Goal: Task Accomplishment & Management: Manage account settings

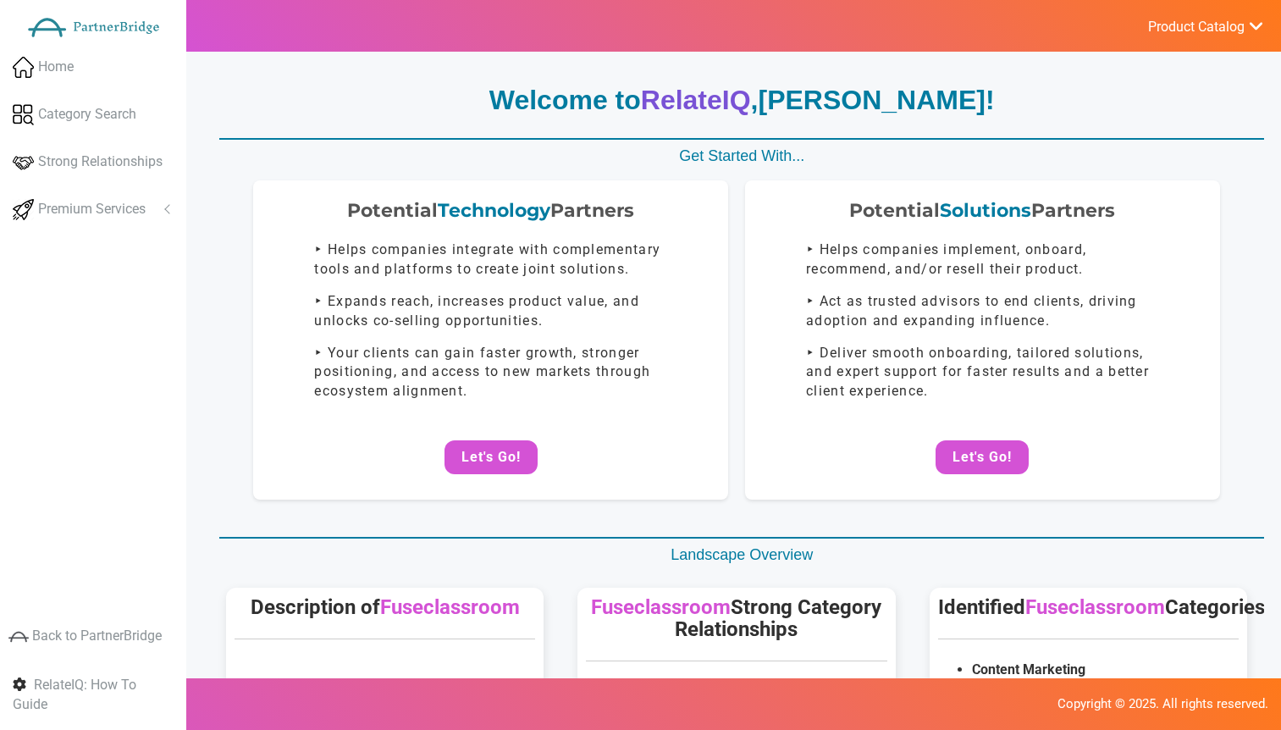
scroll to position [245, 0]
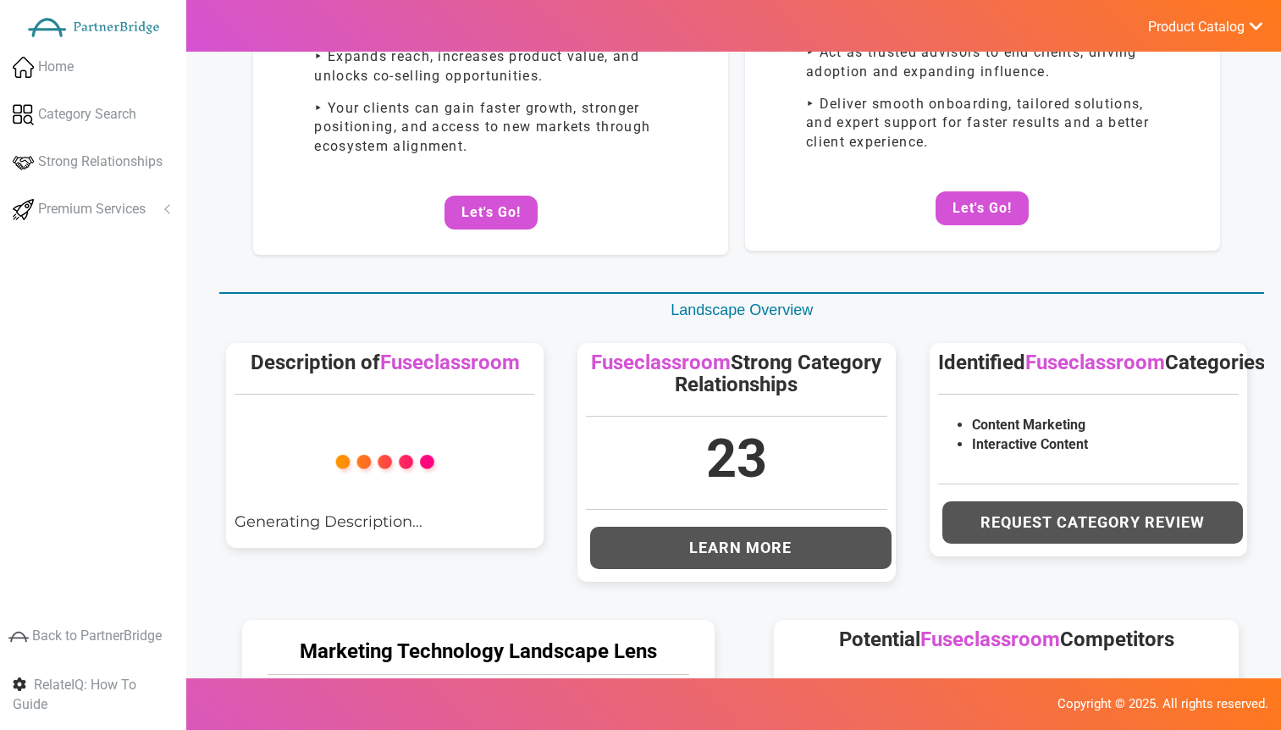
drag, startPoint x: 1166, startPoint y: 26, endPoint x: 1168, endPoint y: 63, distance: 36.5
click at [1167, 27] on span "Product Catalog" at bounding box center [1197, 27] width 97 height 17
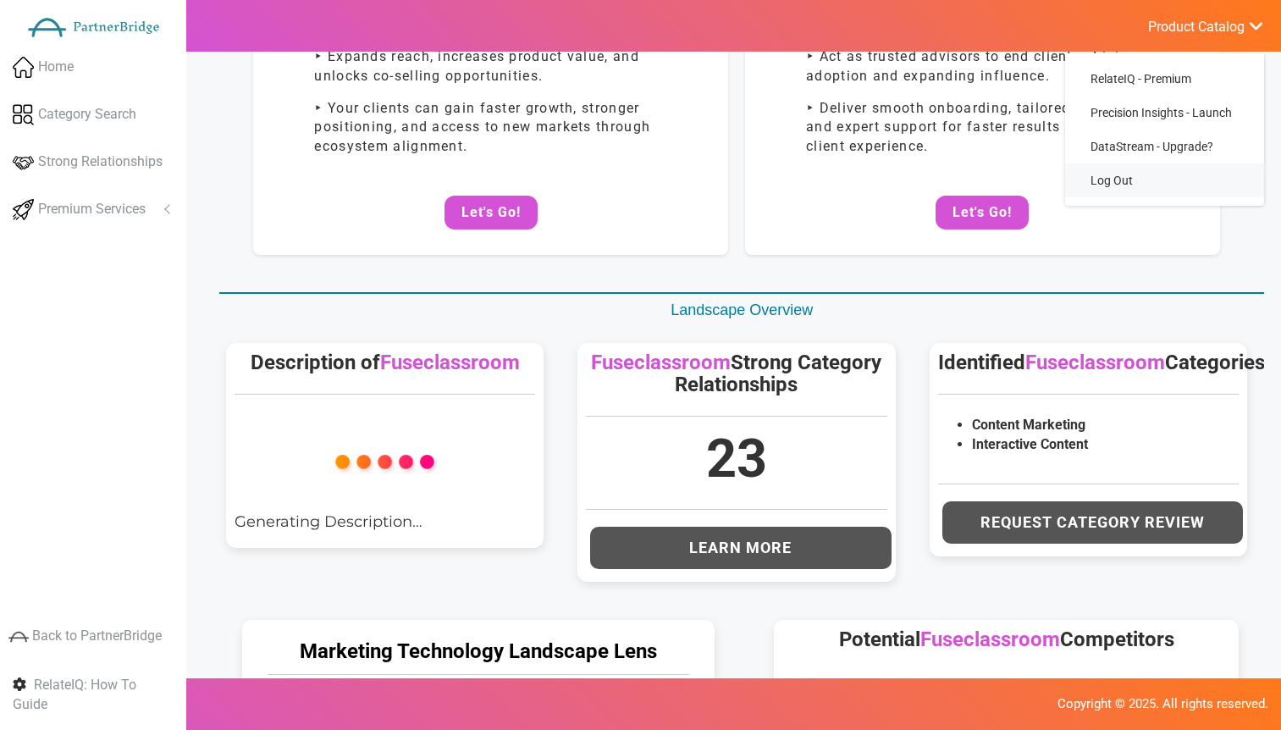
click at [1127, 180] on link "Log Out" at bounding box center [1165, 180] width 199 height 34
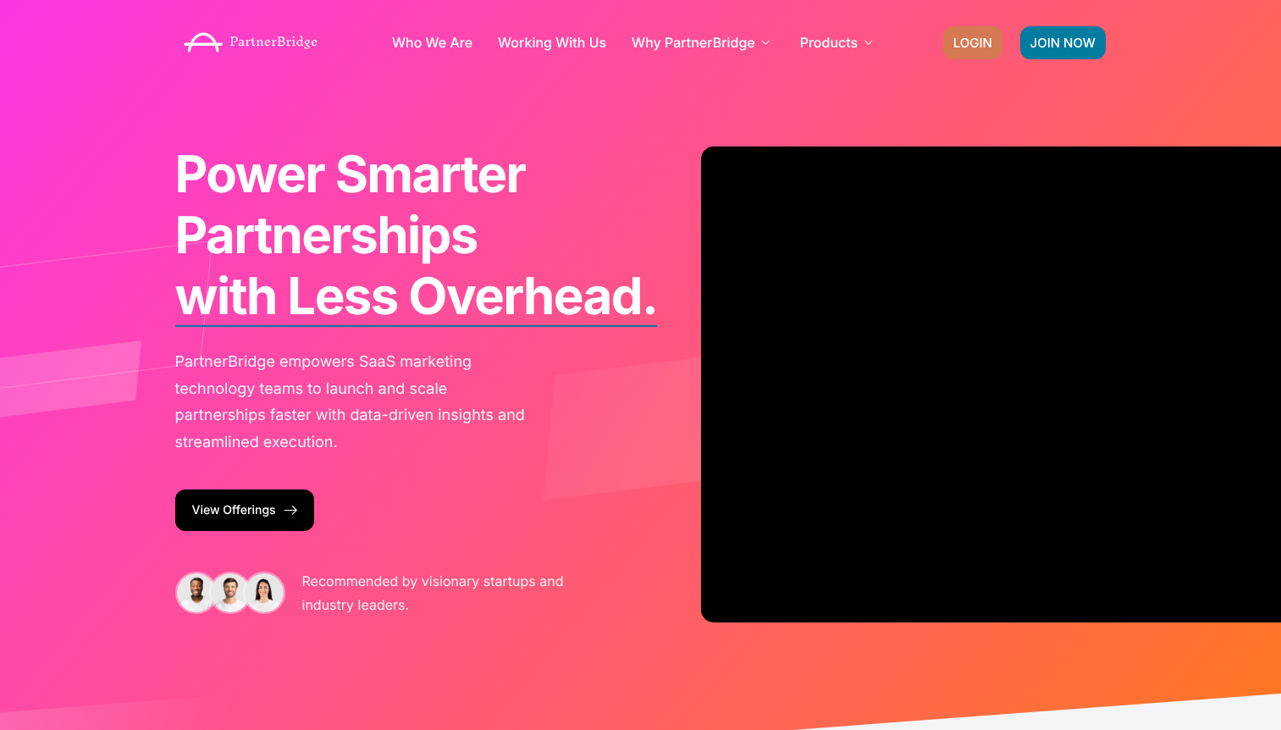
click at [966, 49] on span "LOGIN" at bounding box center [973, 42] width 39 height 13
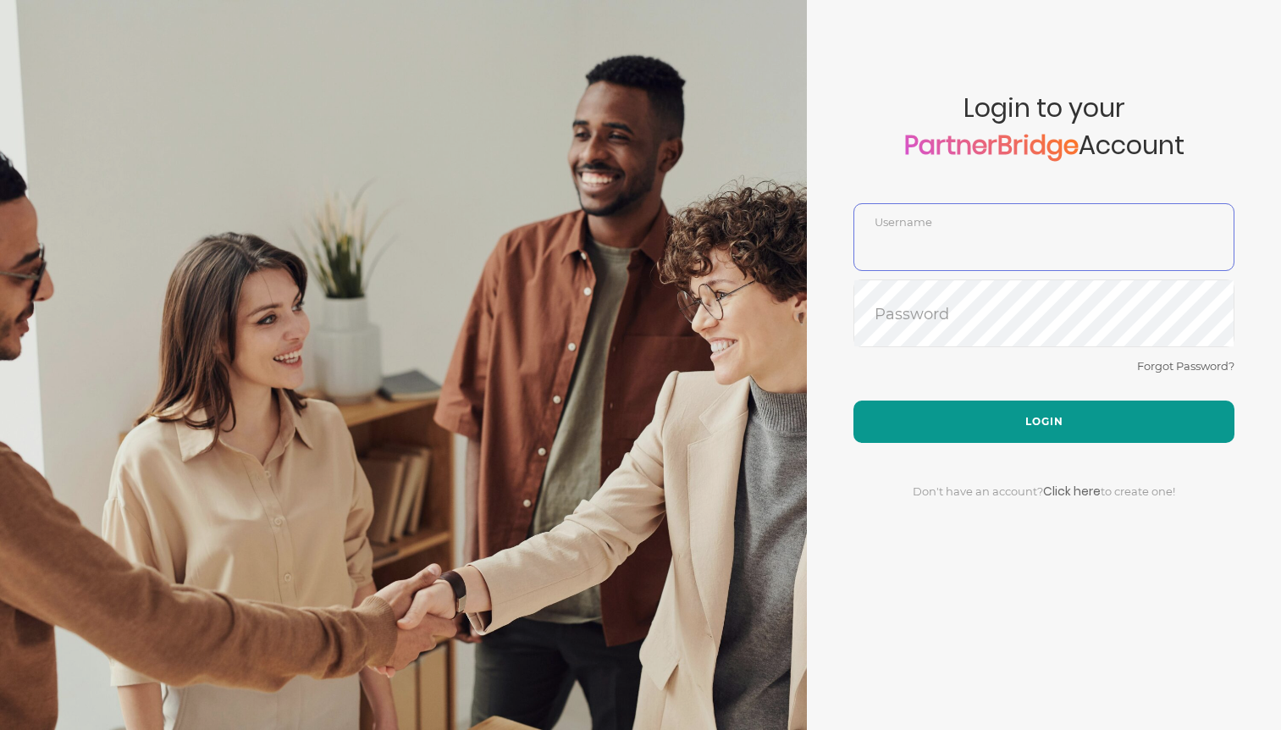
type input "DemoUser"
click at [978, 413] on button "Login" at bounding box center [1044, 422] width 381 height 42
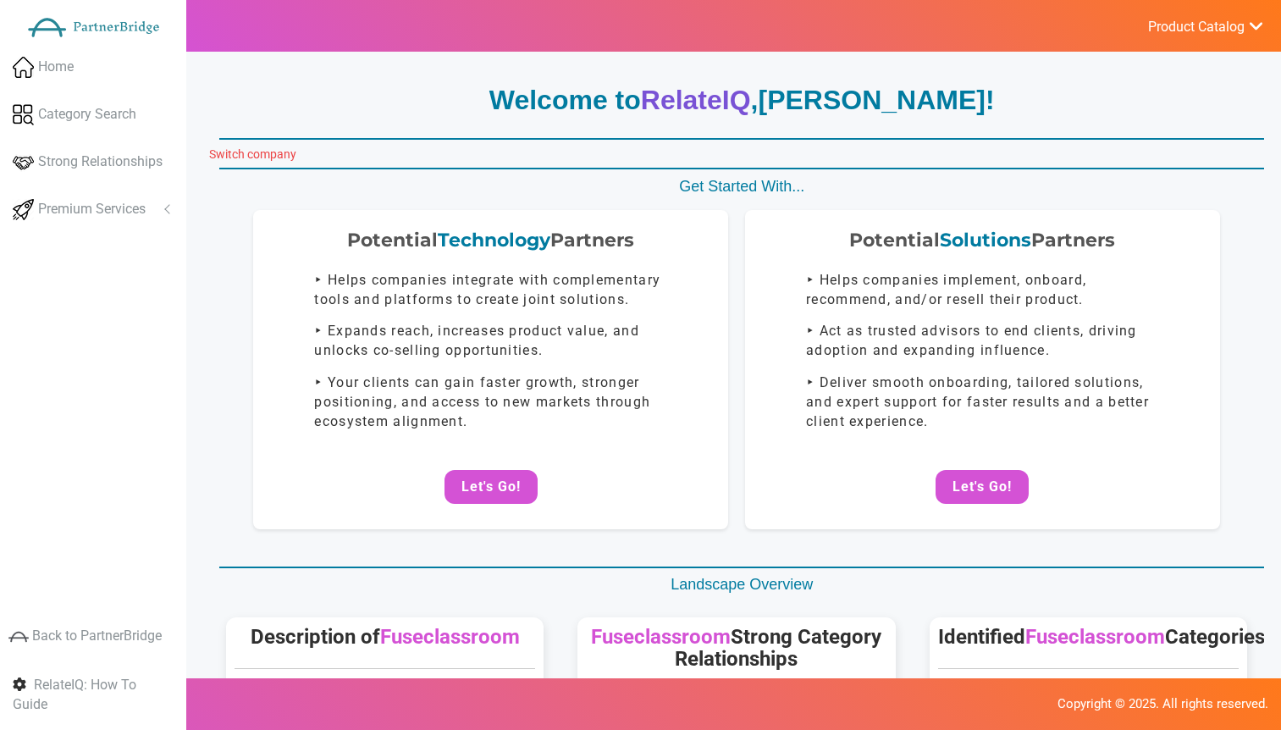
click at [245, 152] on link "Switch company" at bounding box center [252, 154] width 87 height 14
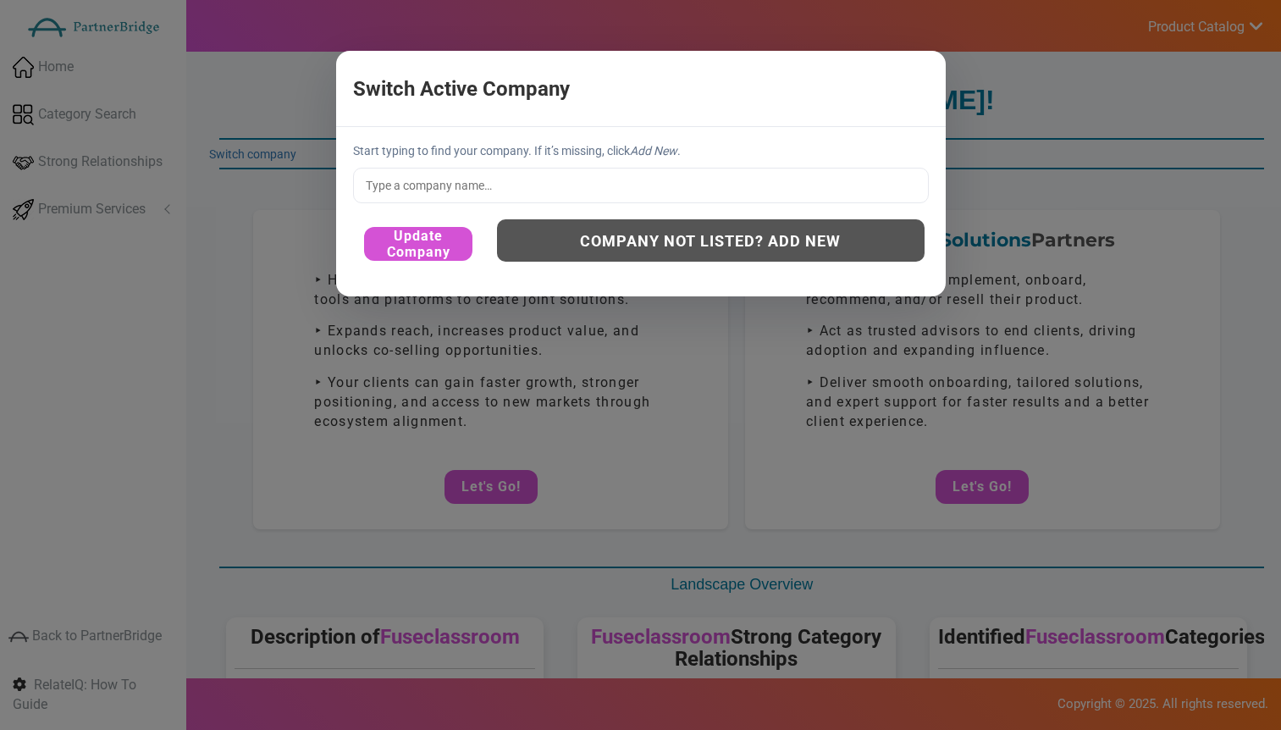
click at [459, 180] on input "text" at bounding box center [641, 186] width 576 height 36
drag, startPoint x: 883, startPoint y: 84, endPoint x: 960, endPoint y: 67, distance: 79.7
click at [897, 81] on button "×" at bounding box center [792, 88] width 265 height 36
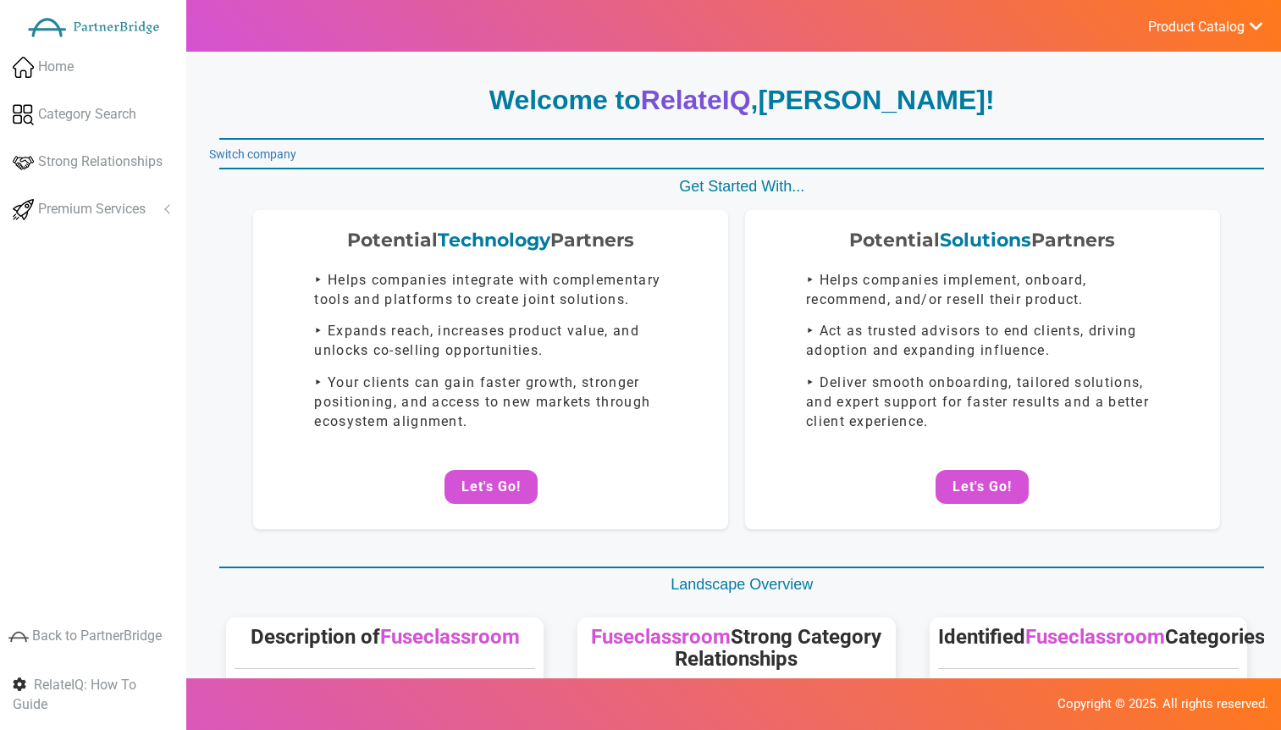
click at [255, 120] on div "Welcome to RelateIQ , Jon Mead !" at bounding box center [741, 107] width 1045 height 52
click at [249, 139] on hr at bounding box center [741, 139] width 1045 height 3
click at [244, 160] on link "Switch company" at bounding box center [252, 154] width 87 height 14
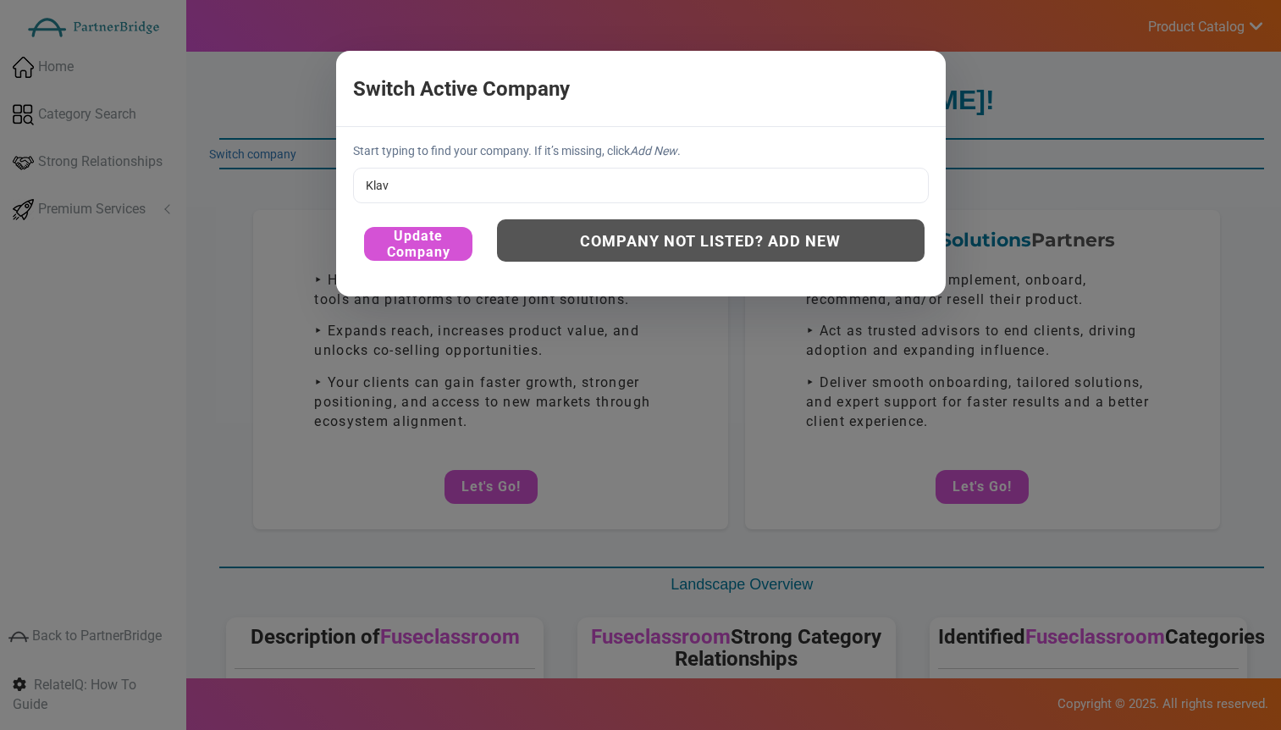
drag, startPoint x: 564, startPoint y: 168, endPoint x: 560, endPoint y: 184, distance: 16.6
click at [565, 169] on input "Klav" at bounding box center [641, 186] width 576 height 36
click at [559, 184] on input "Klav" at bounding box center [641, 186] width 576 height 36
click at [560, 182] on input "Klav" at bounding box center [641, 186] width 576 height 36
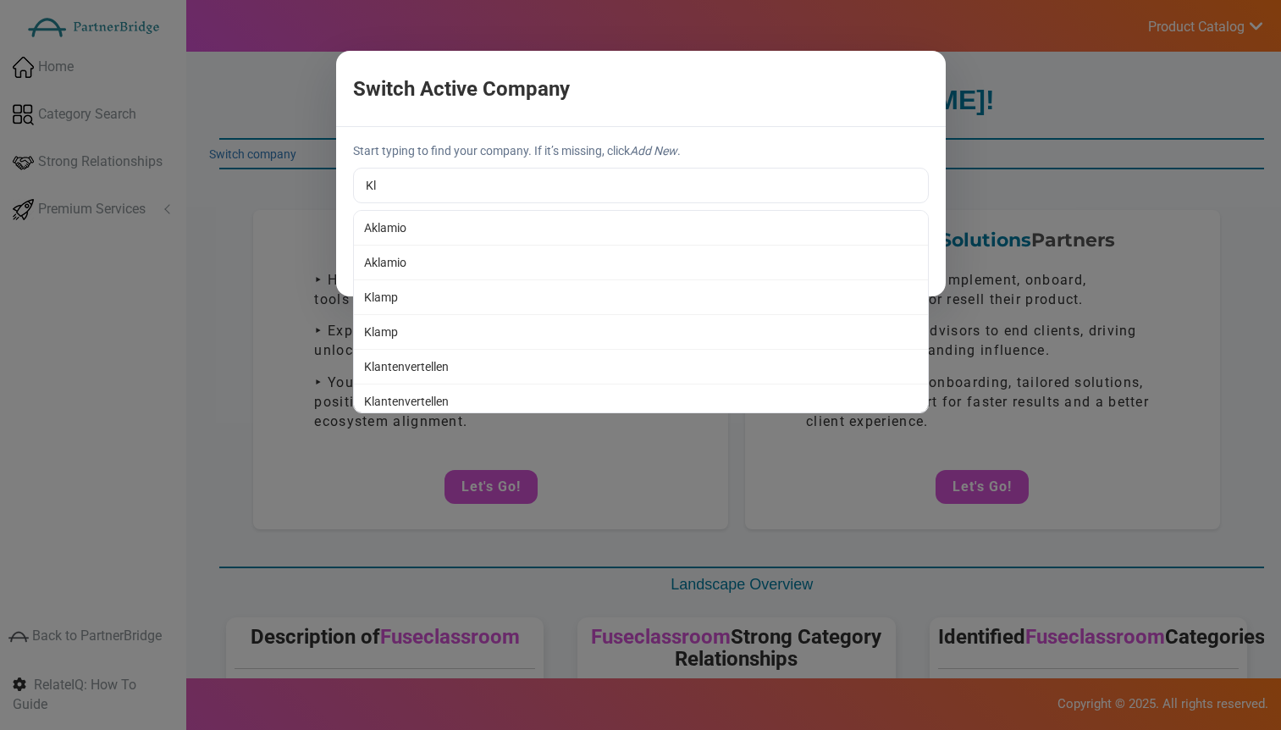
type input "K"
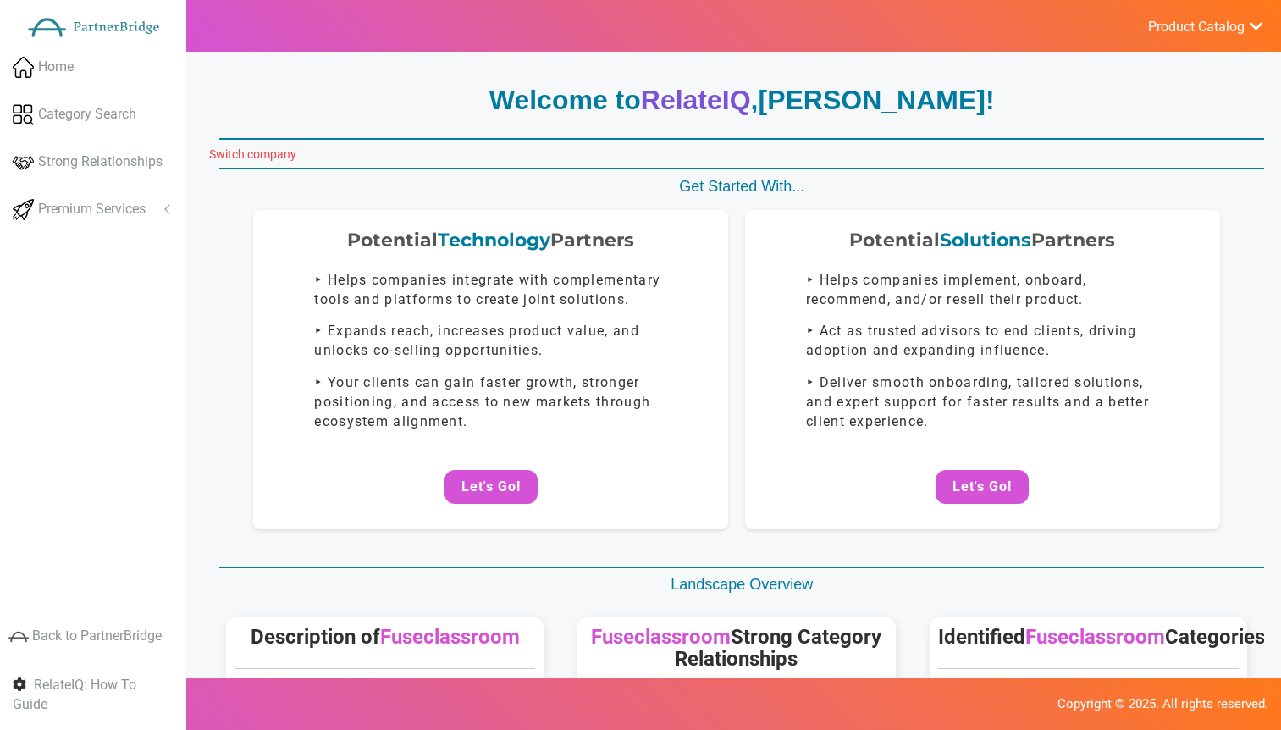
click at [235, 155] on link "Switch company" at bounding box center [252, 154] width 87 height 14
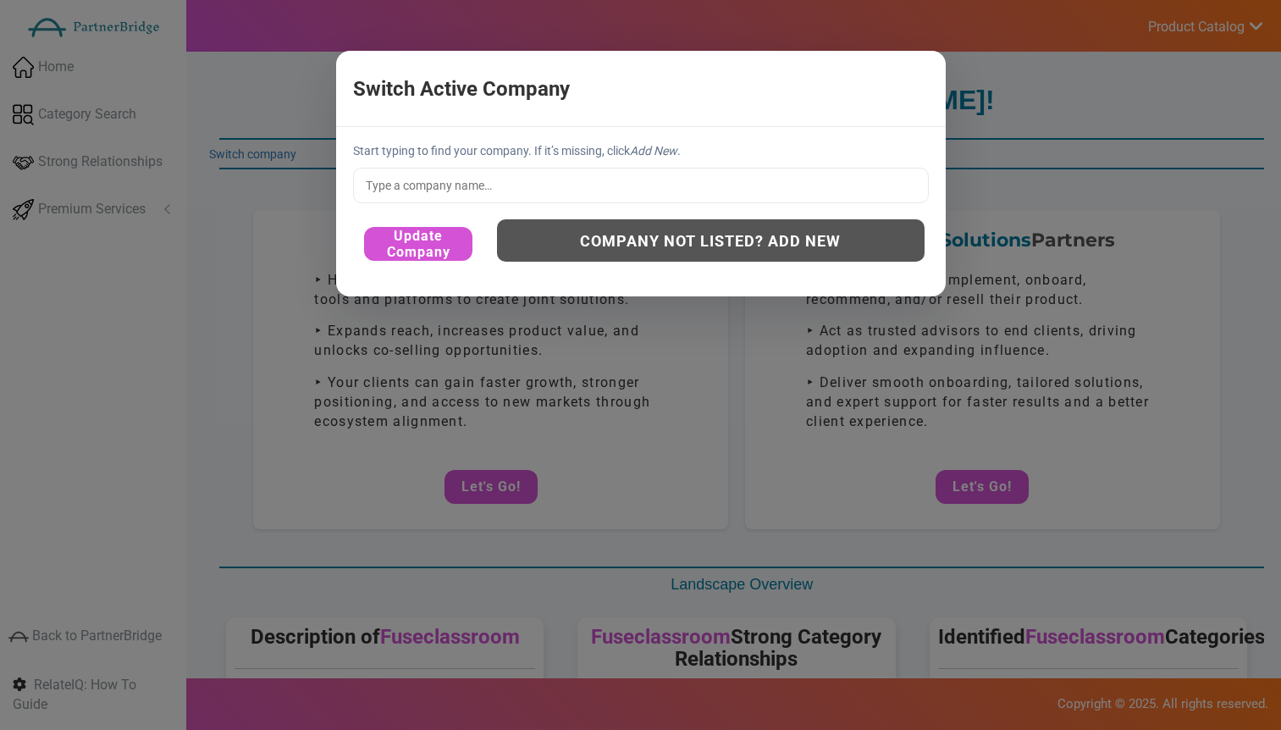
click at [576, 174] on input "text" at bounding box center [641, 186] width 576 height 36
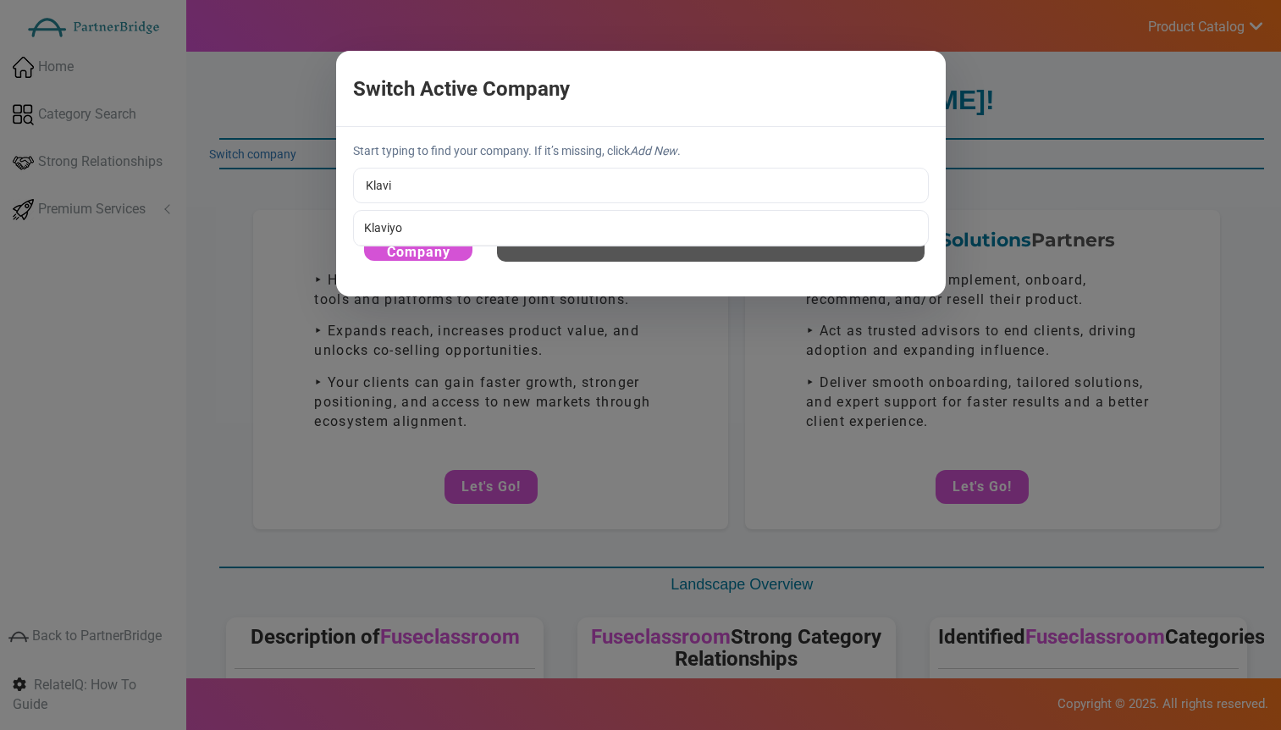
type input "Klaviyo"
click at [406, 227] on div "Start typing to find your company. If it’s missing, click Add New . Klaviyo Kla…" at bounding box center [641, 211] width 610 height 169
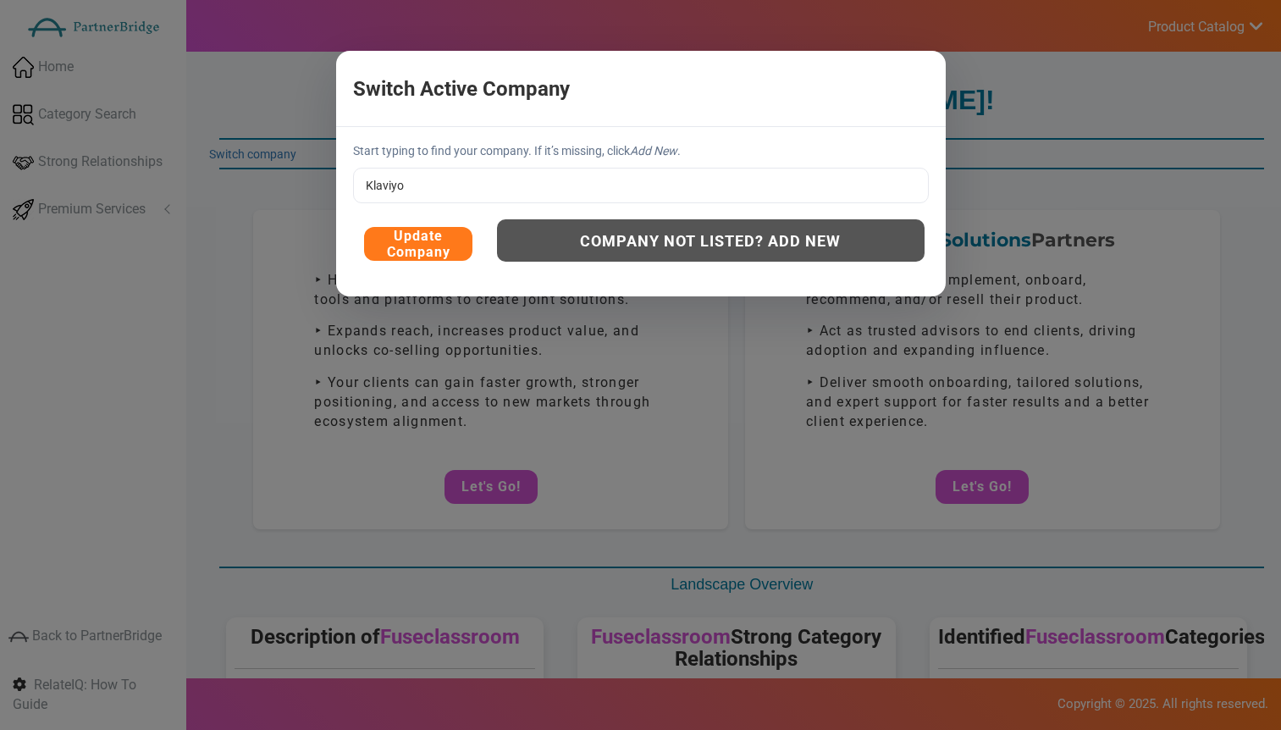
click at [444, 236] on button "Update Company" at bounding box center [418, 244] width 108 height 34
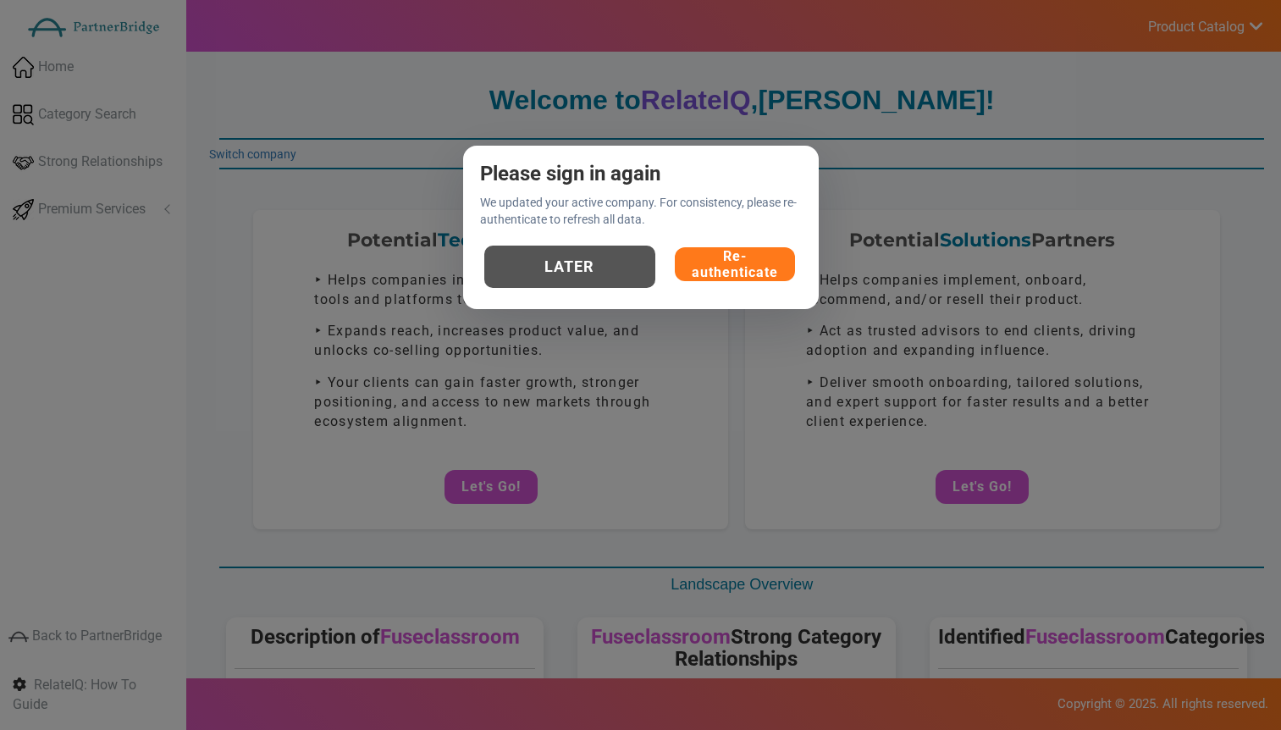
click at [728, 259] on button "Re-authenticate" at bounding box center [735, 264] width 120 height 34
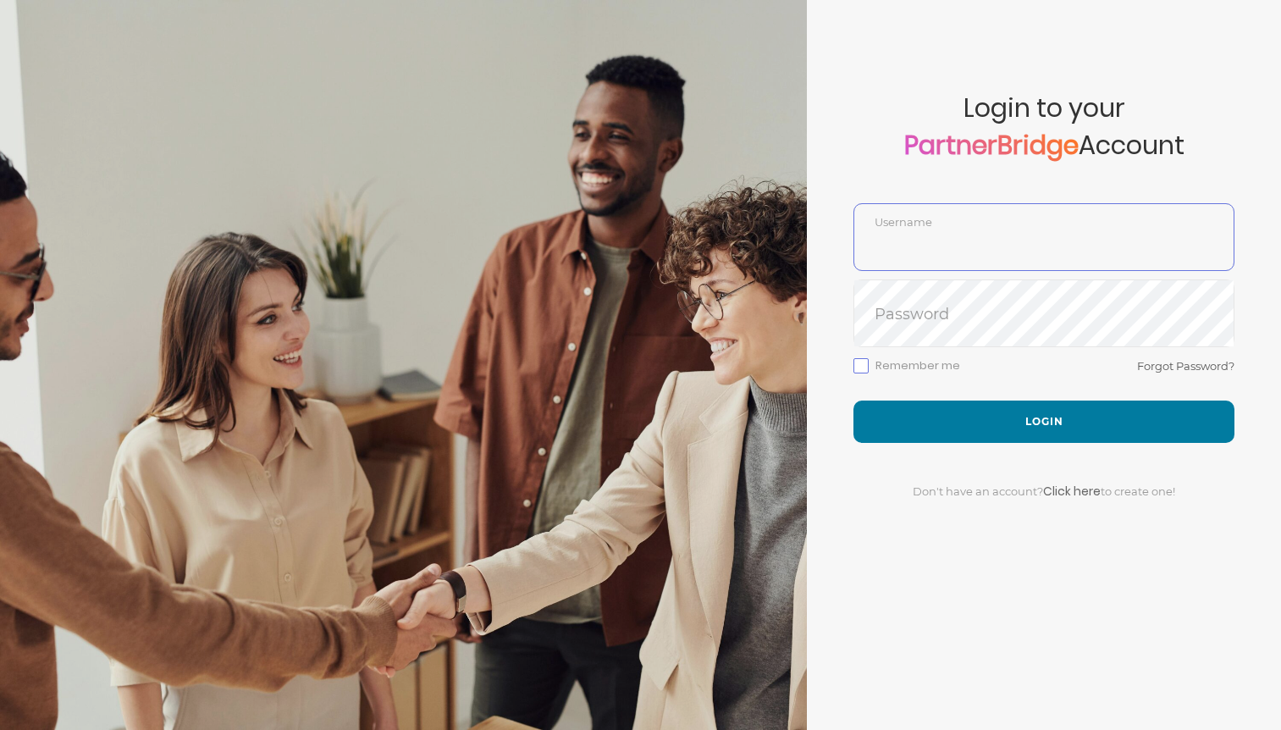
type input "DemoUser"
click at [1021, 396] on div "Remember me Forgot Password?" at bounding box center [1044, 378] width 381 height 45
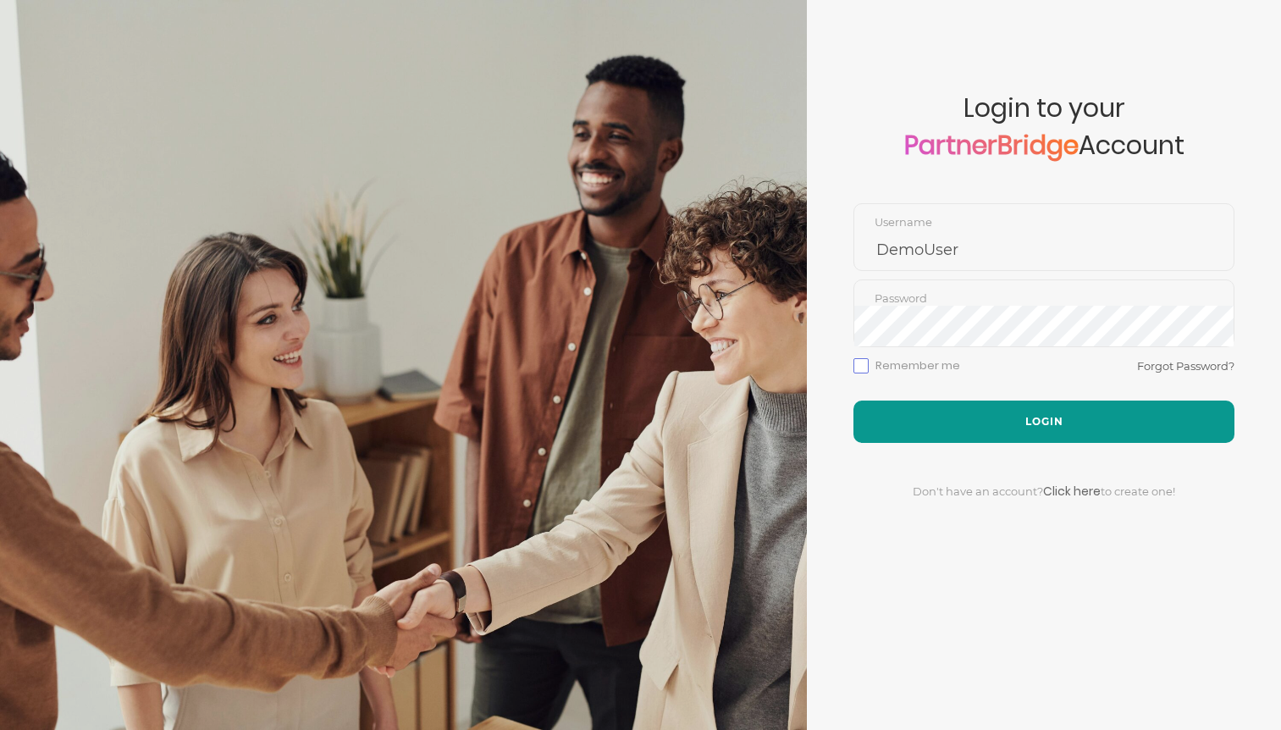
click at [1026, 406] on button "Login" at bounding box center [1044, 422] width 381 height 42
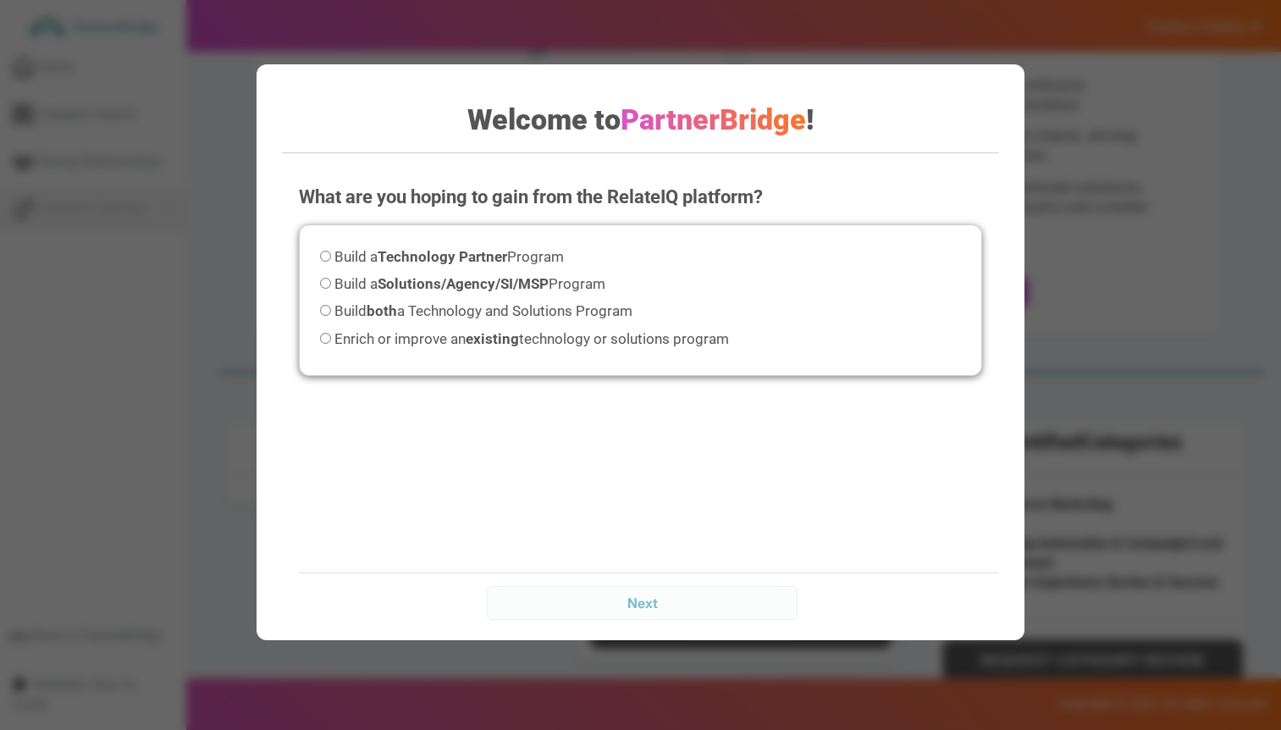
scroll to position [208, 0]
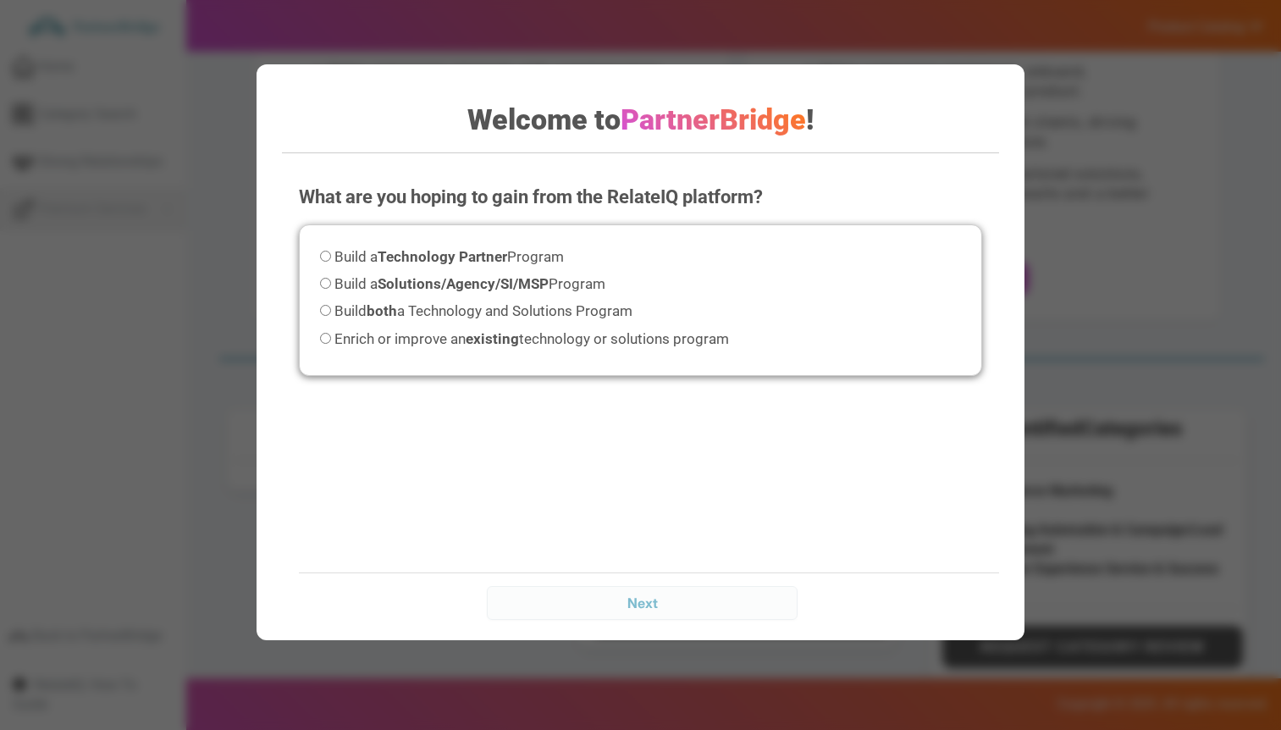
click at [1000, 161] on div "Welcome to PartnerBridge ! What are you hoping to gain from the RelateIQ platfo…" at bounding box center [641, 352] width 769 height 576
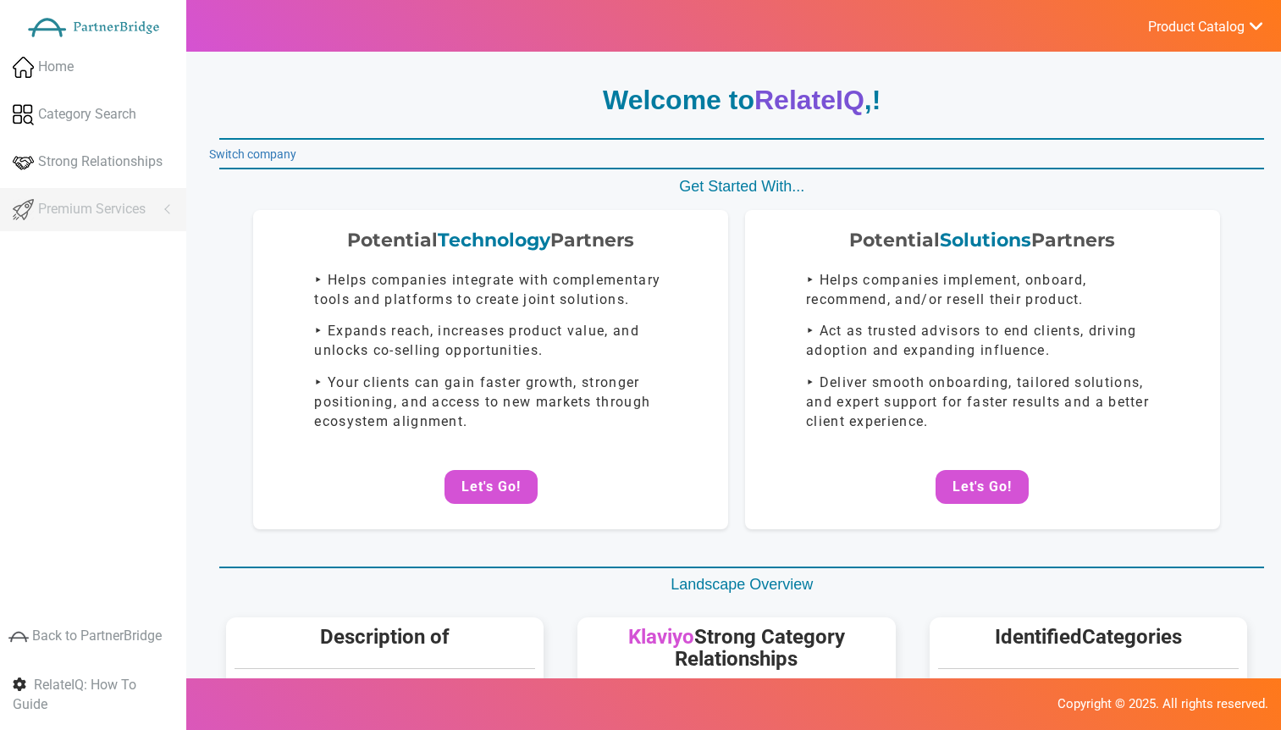
scroll to position [208, 0]
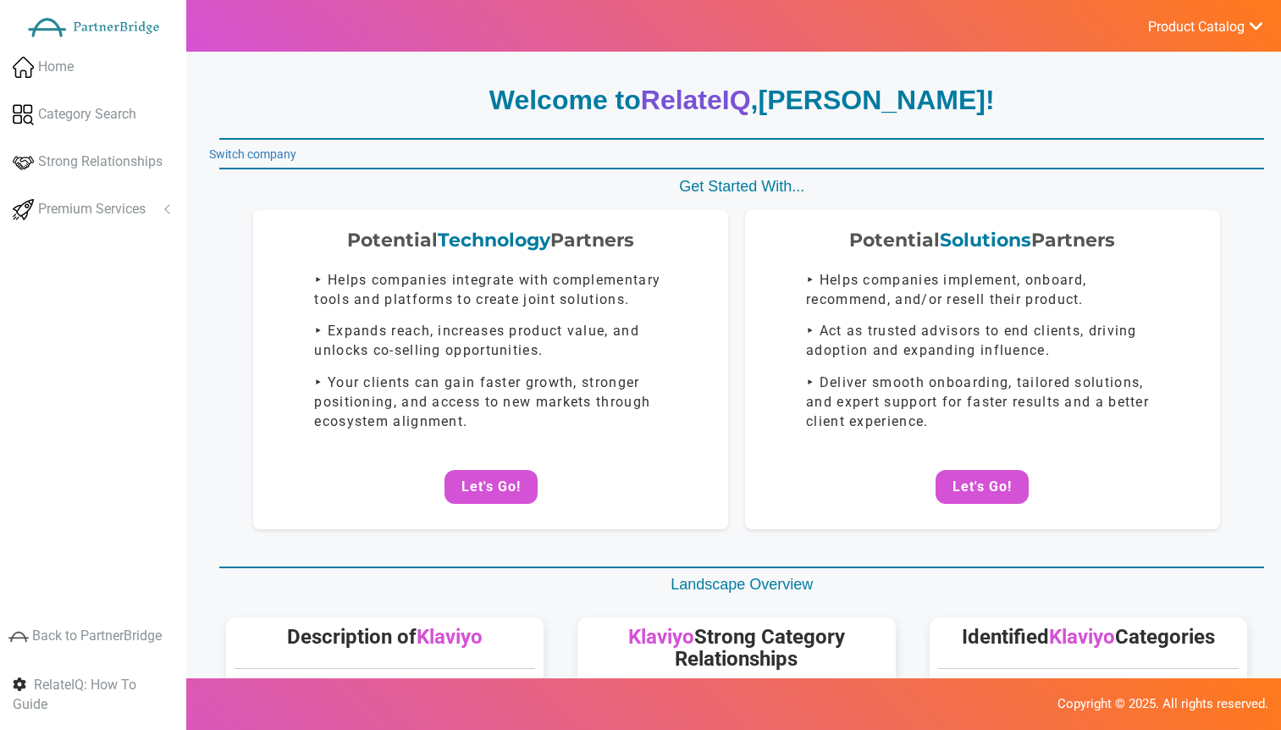
click at [268, 152] on link "Switch company" at bounding box center [252, 154] width 87 height 14
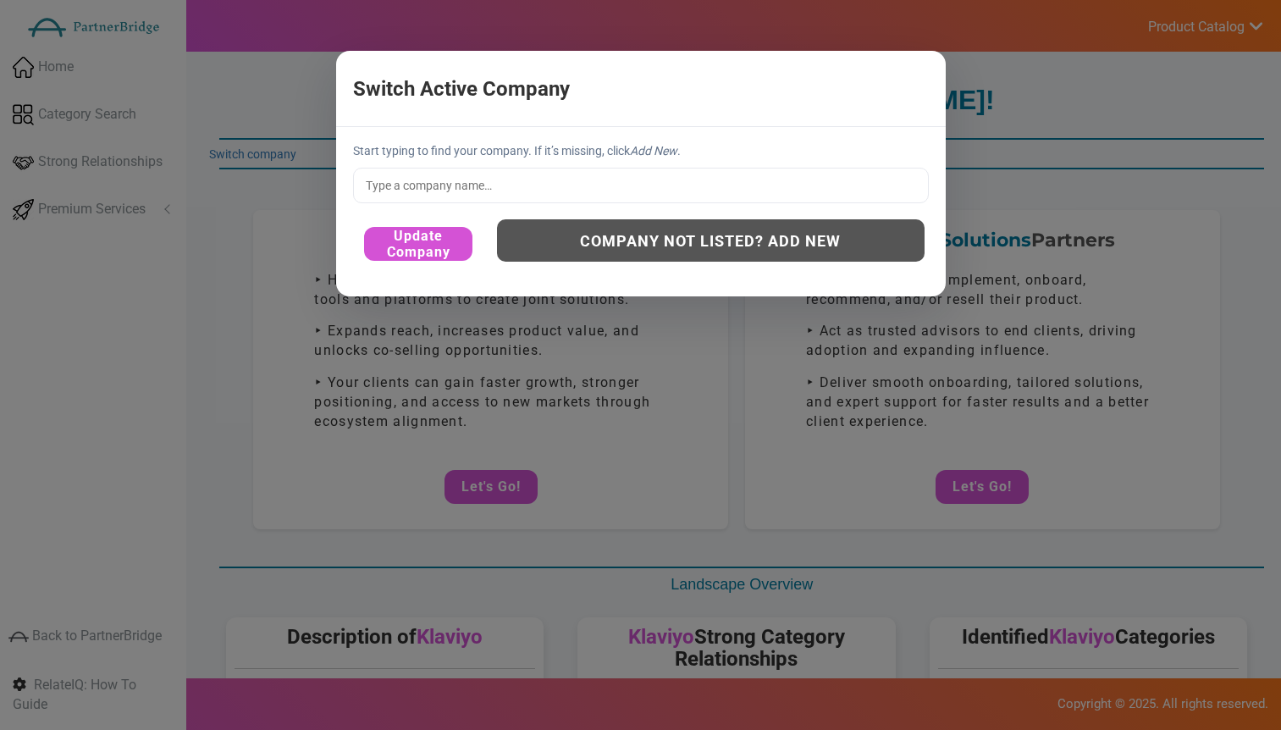
click at [501, 175] on input "text" at bounding box center [641, 186] width 576 height 36
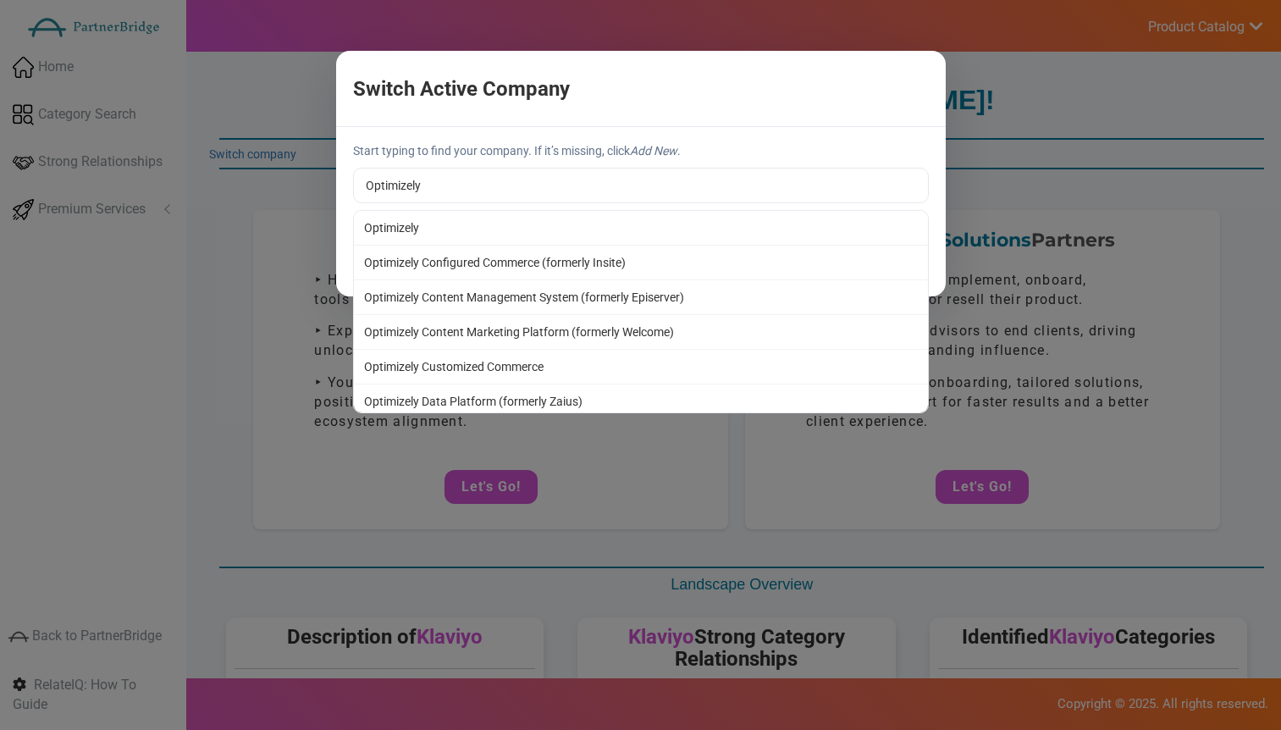
type input "Optimizely"
click at [464, 231] on div "Start typing to find your company. If it’s missing, click Add New . Optimizely …" at bounding box center [641, 211] width 610 height 169
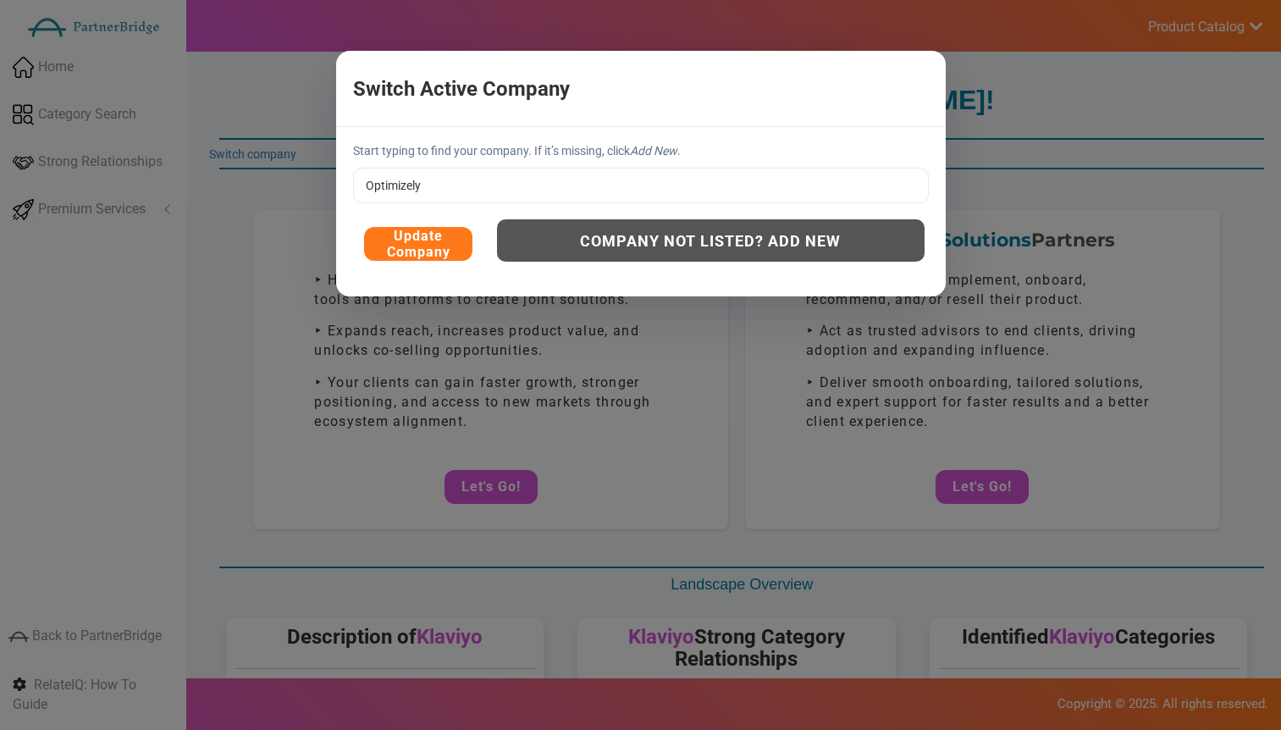
click at [431, 235] on button "Update Company" at bounding box center [418, 244] width 108 height 34
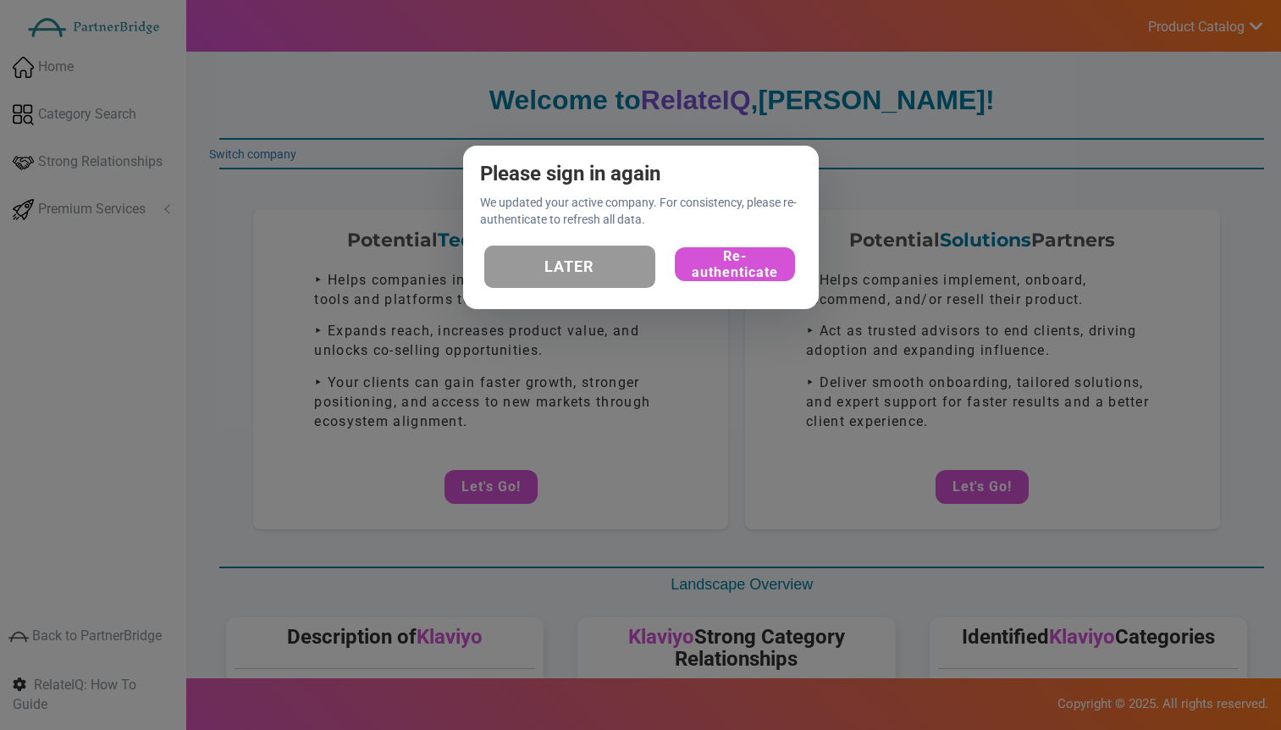
click at [585, 259] on button "Later" at bounding box center [570, 267] width 172 height 42
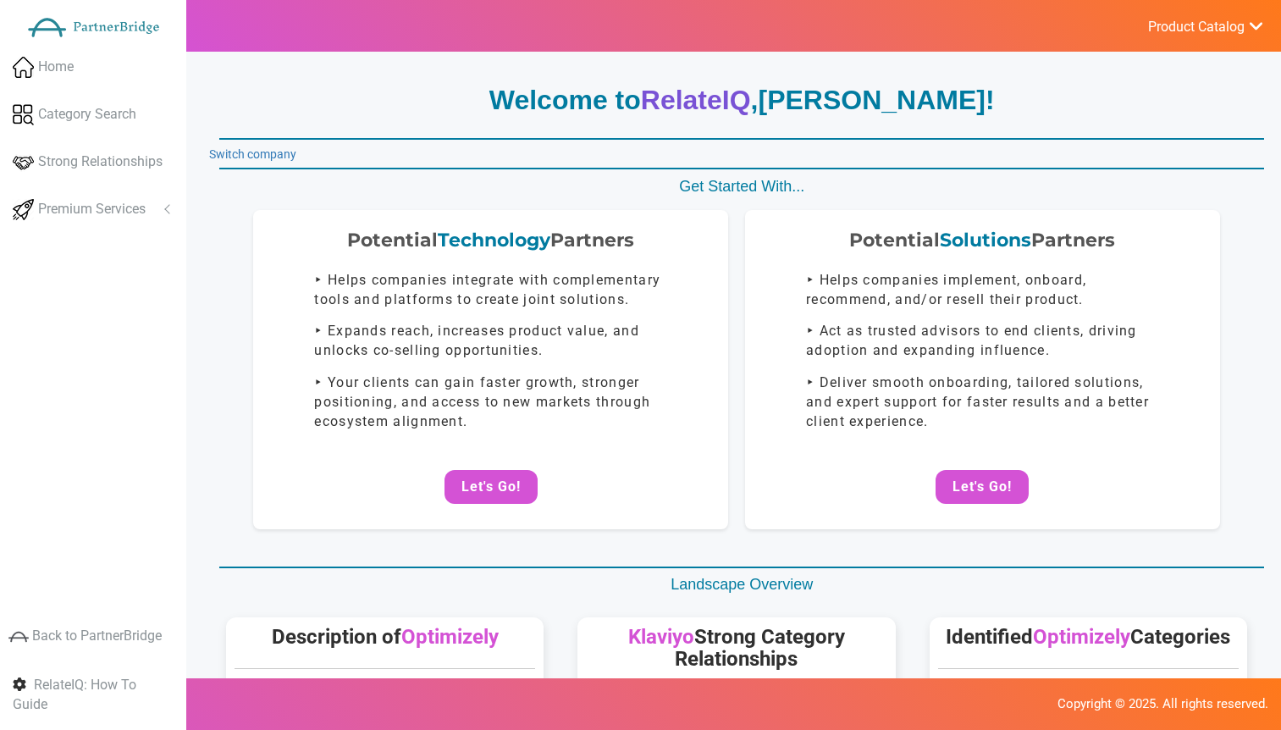
click at [1164, 23] on span "Product Catalog" at bounding box center [1197, 27] width 97 height 17
click at [1105, 180] on link "Log Out" at bounding box center [1165, 180] width 199 height 34
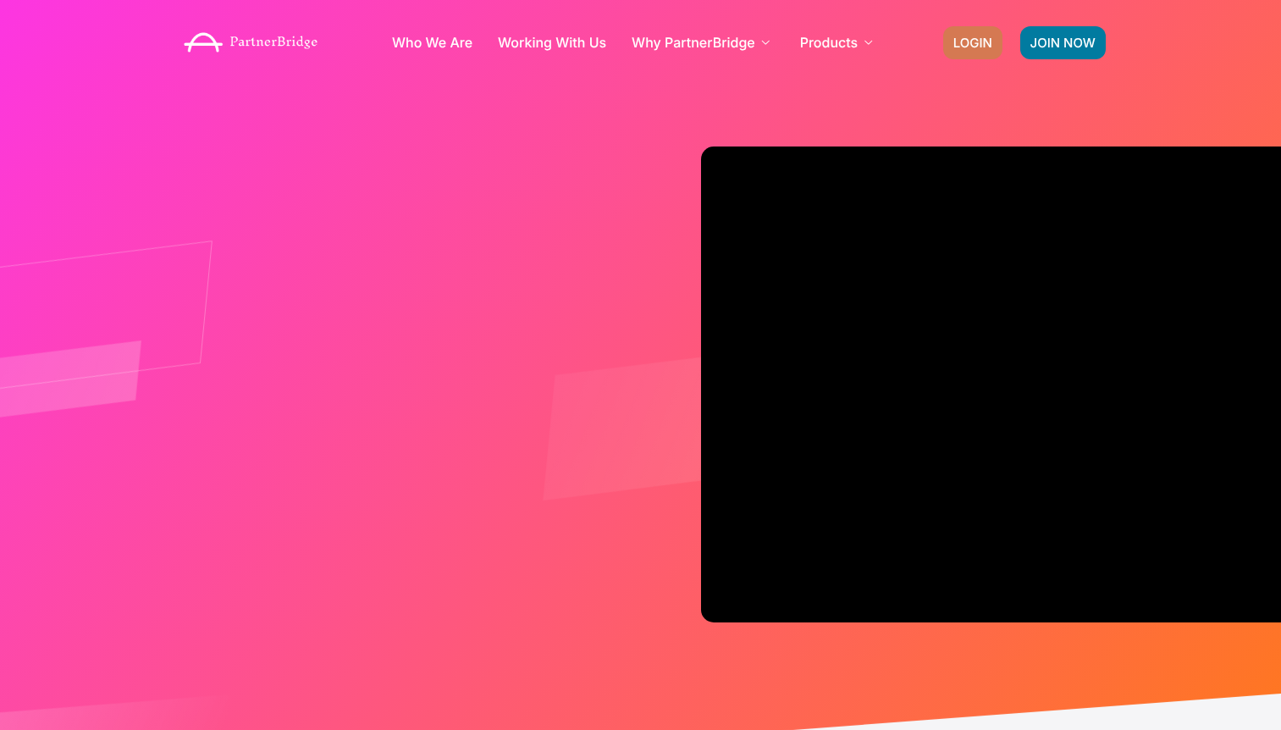
click at [982, 57] on link "LOGIN" at bounding box center [973, 42] width 59 height 33
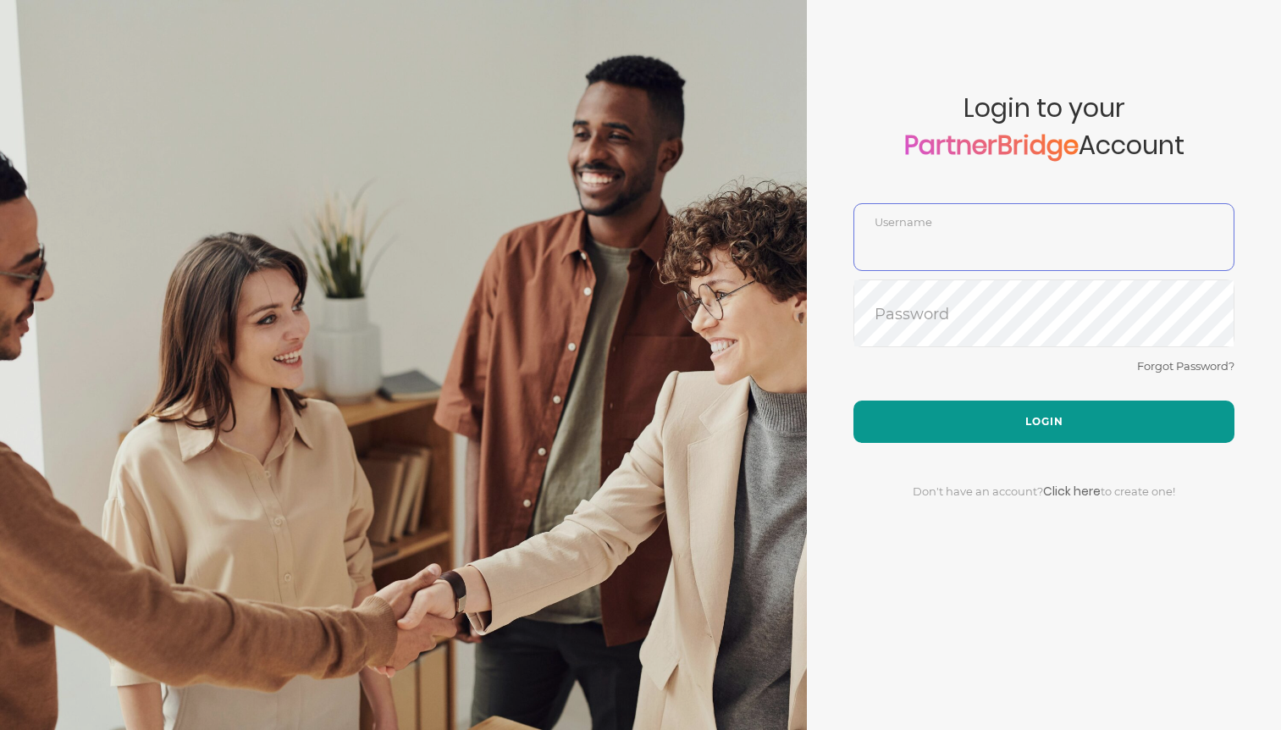
type input "DemoUser"
click at [1077, 413] on button "Login" at bounding box center [1044, 422] width 381 height 42
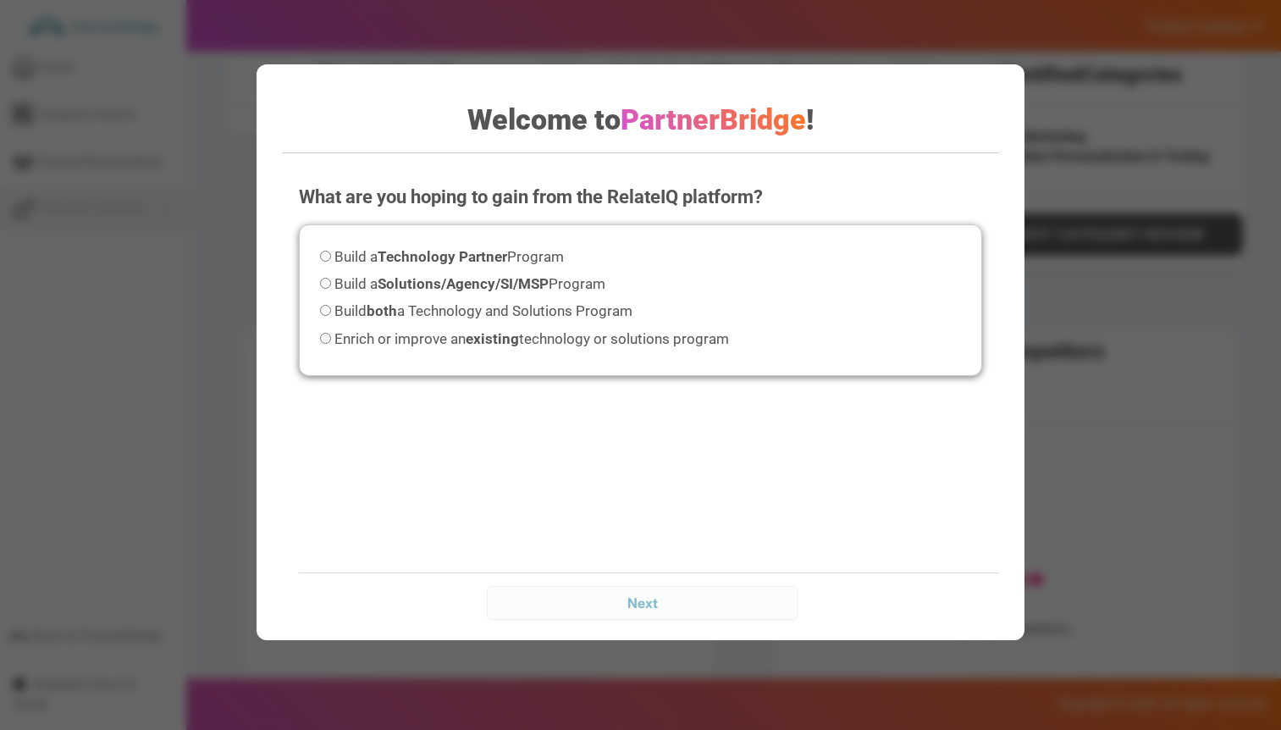
scroll to position [561, 0]
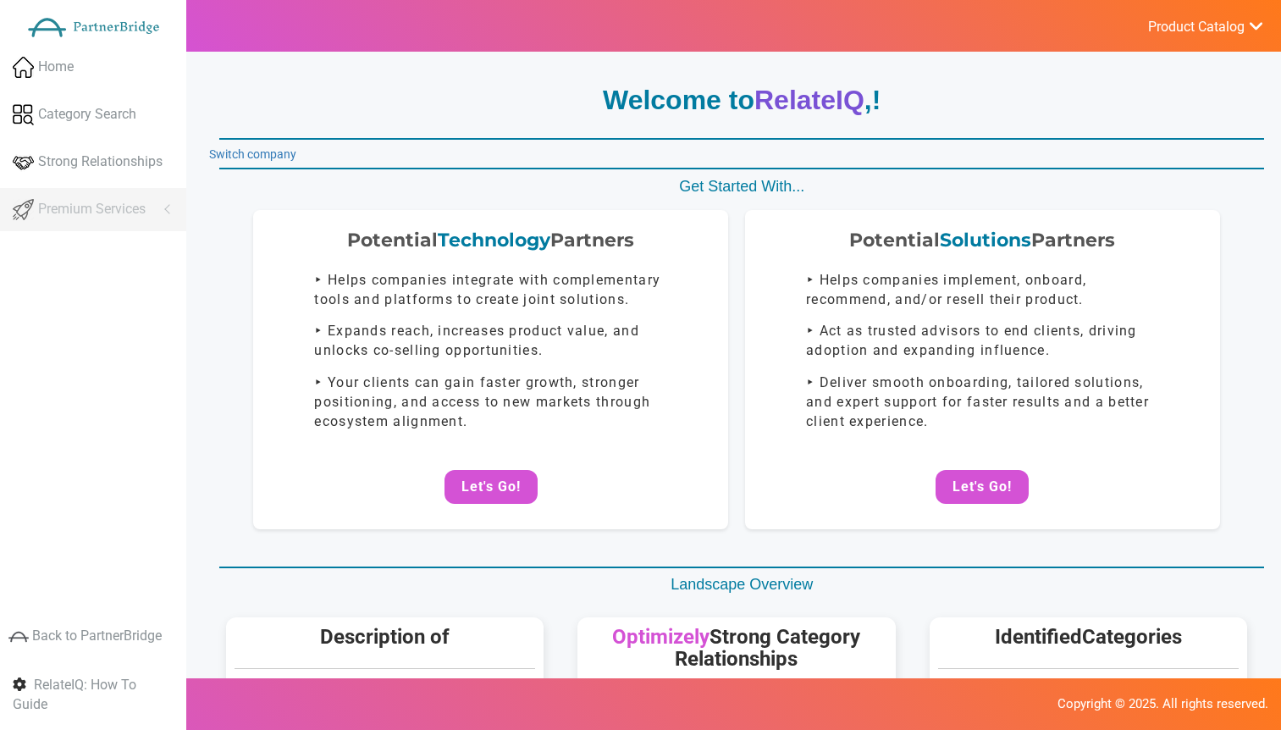
scroll to position [561, 0]
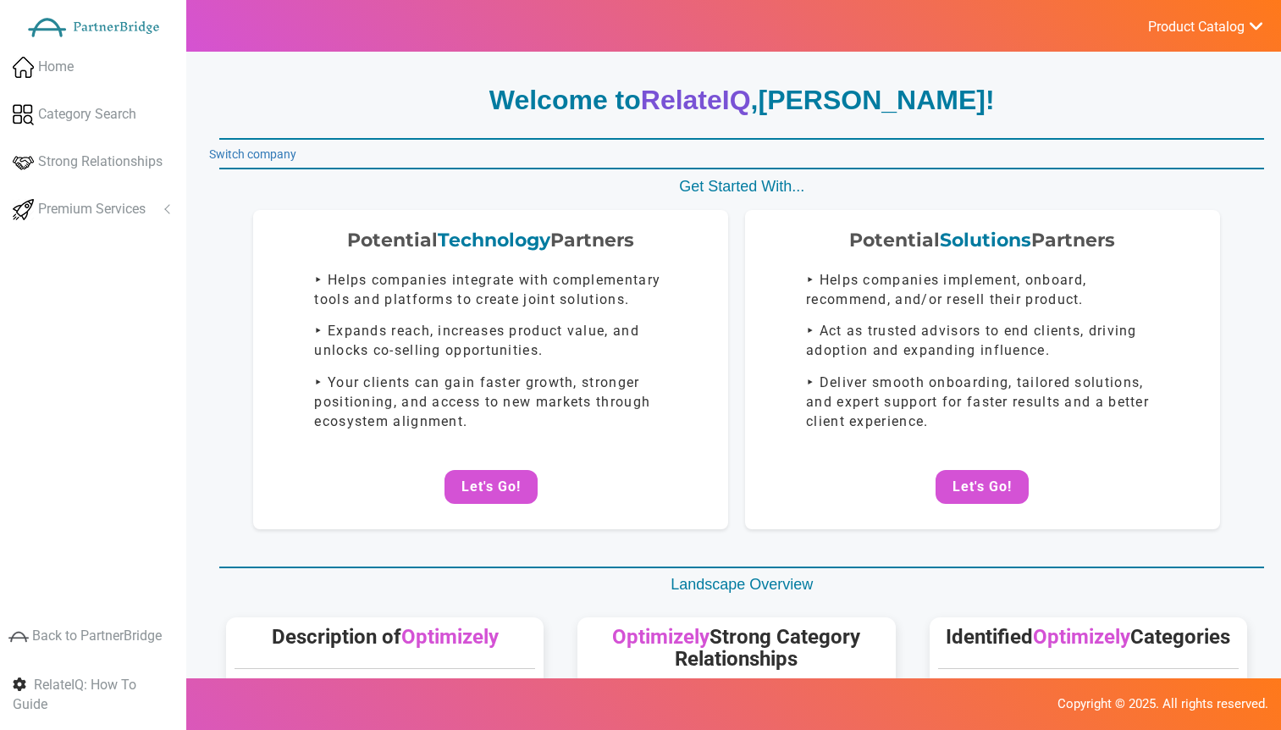
drag, startPoint x: 270, startPoint y: 151, endPoint x: 317, endPoint y: 128, distance: 51.9
click at [272, 149] on link "Switch company" at bounding box center [252, 154] width 87 height 14
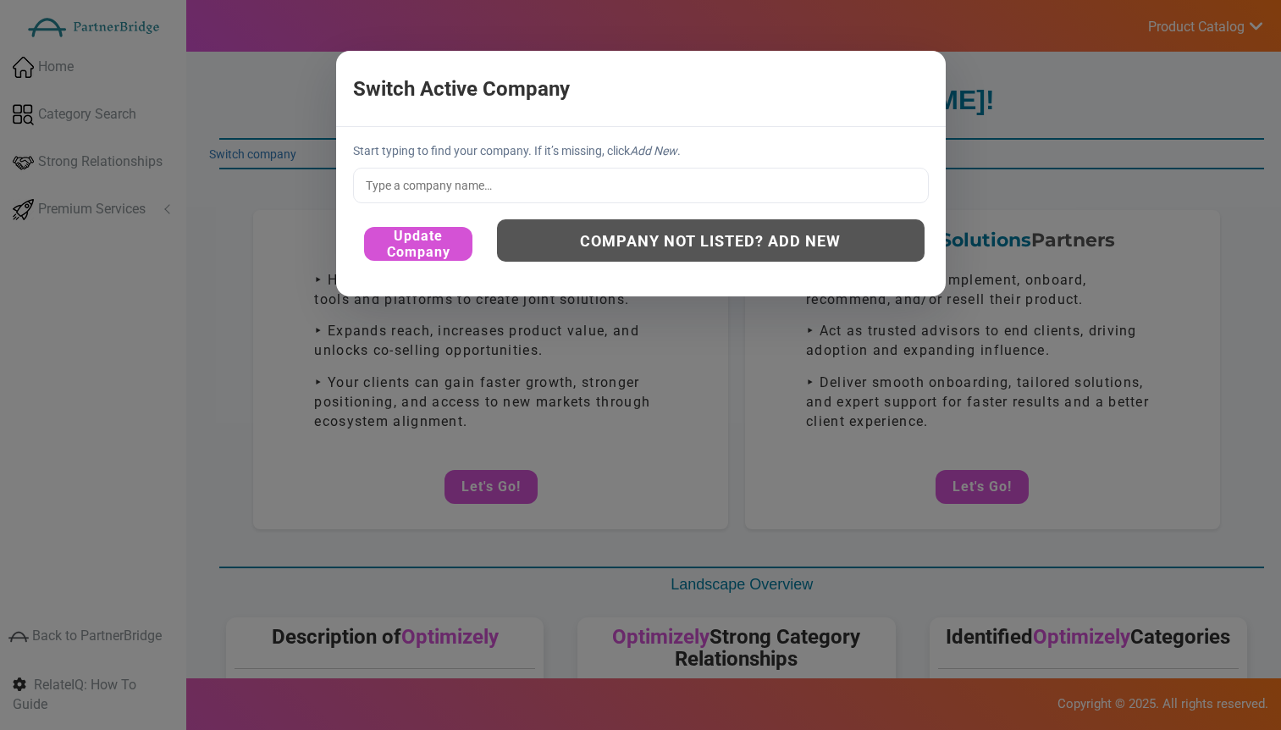
click at [550, 180] on input "text" at bounding box center [641, 186] width 576 height 36
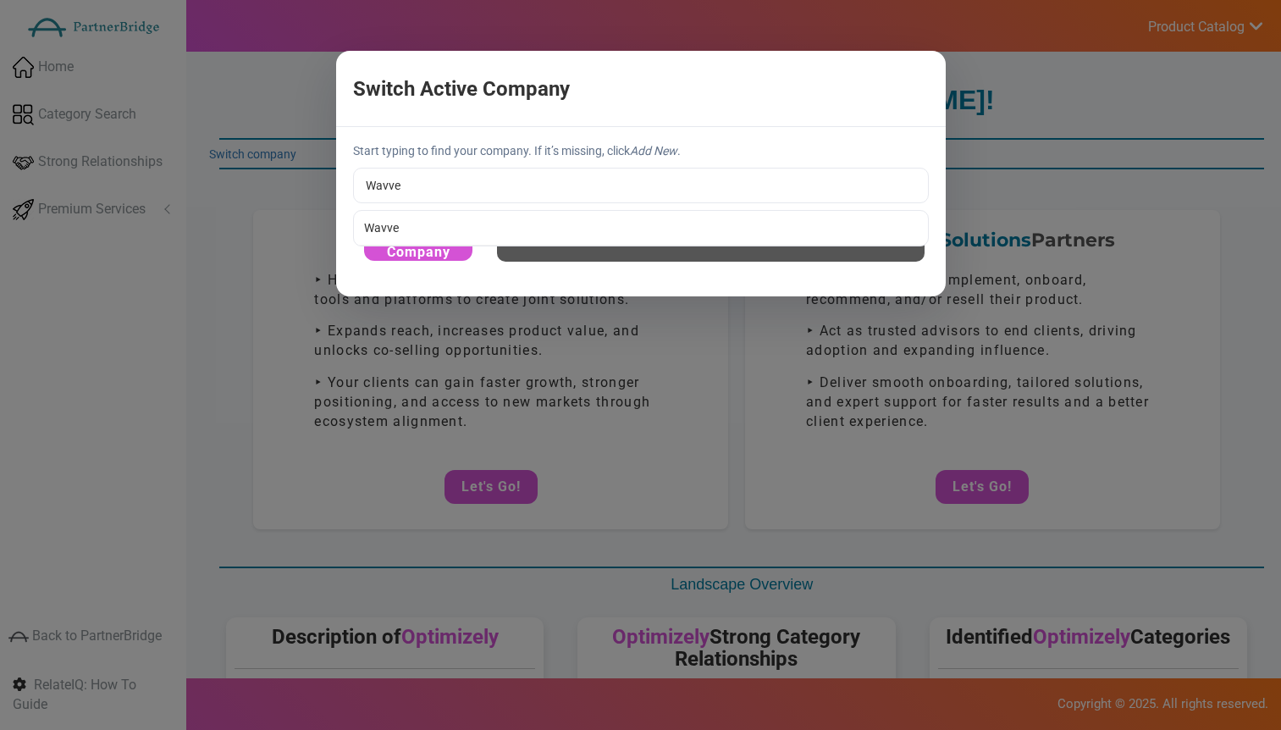
type input "Wavve"
click at [434, 217] on div "Start typing to find your company. If it’s missing, click Add New . Wavve Wavve…" at bounding box center [641, 211] width 610 height 169
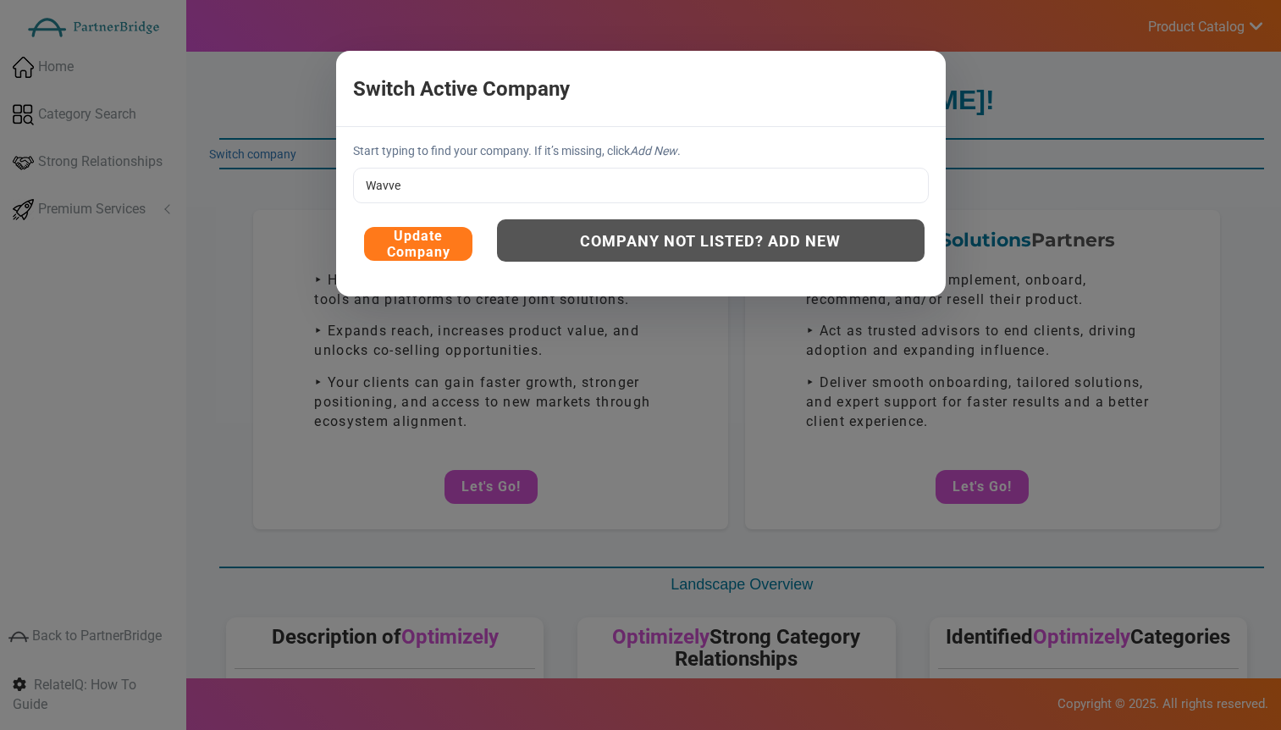
click at [407, 241] on button "Update Company" at bounding box center [418, 244] width 108 height 34
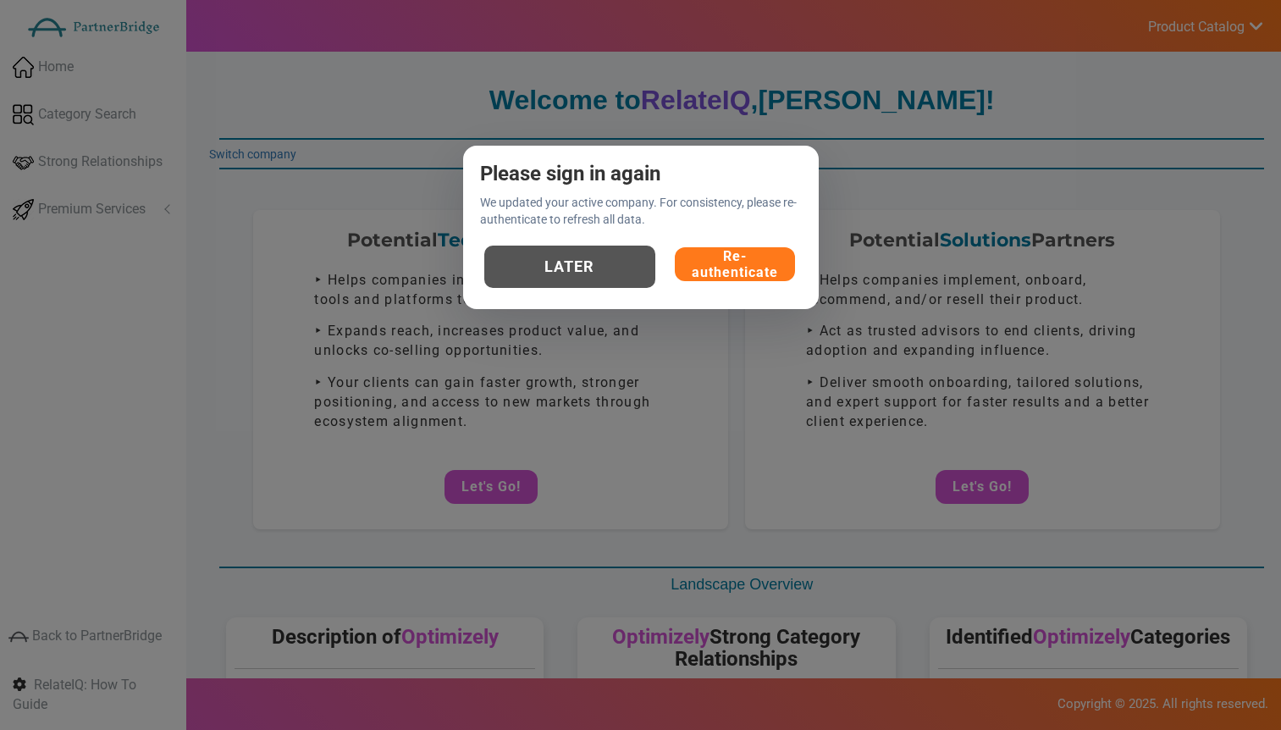
click at [750, 271] on button "Re-authenticate" at bounding box center [735, 264] width 120 height 34
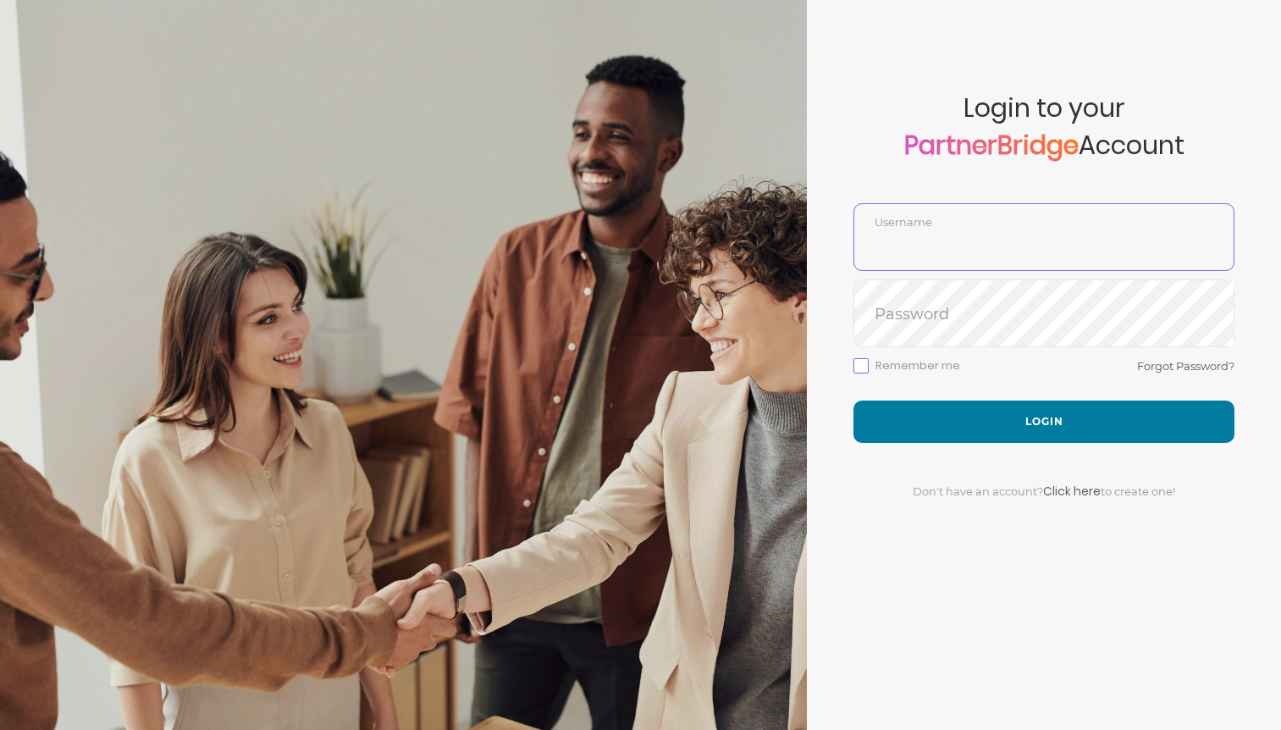
type input "DemoUser"
click at [984, 389] on div "Remember me Forgot Password?" at bounding box center [1044, 378] width 381 height 45
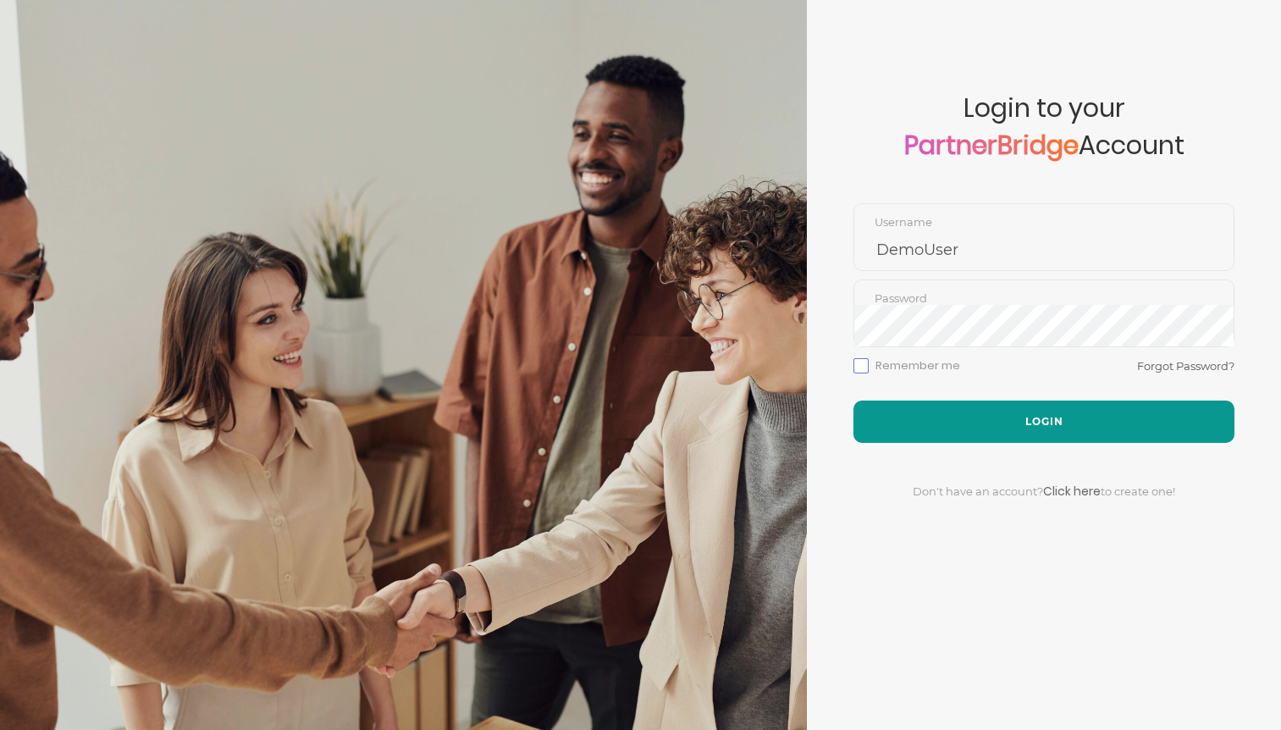
click at [1000, 402] on button "Login" at bounding box center [1044, 422] width 381 height 42
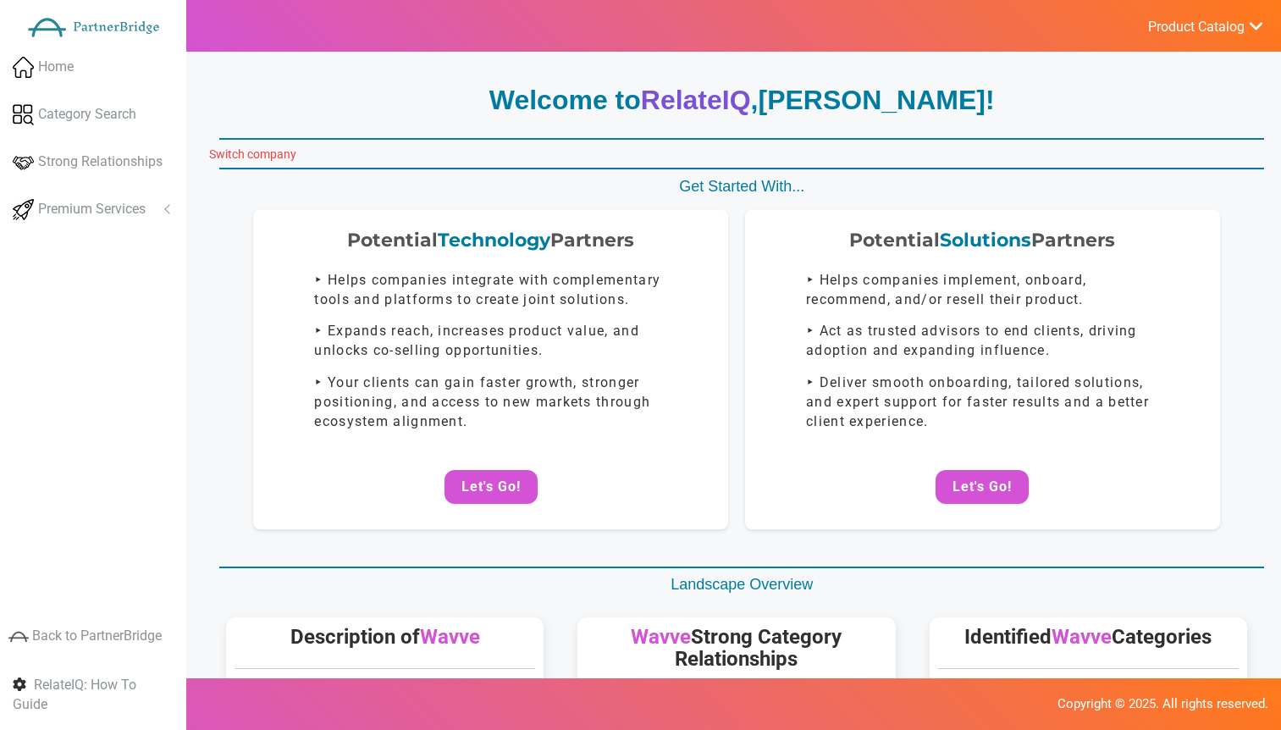
click at [220, 152] on link "Switch company" at bounding box center [252, 154] width 87 height 14
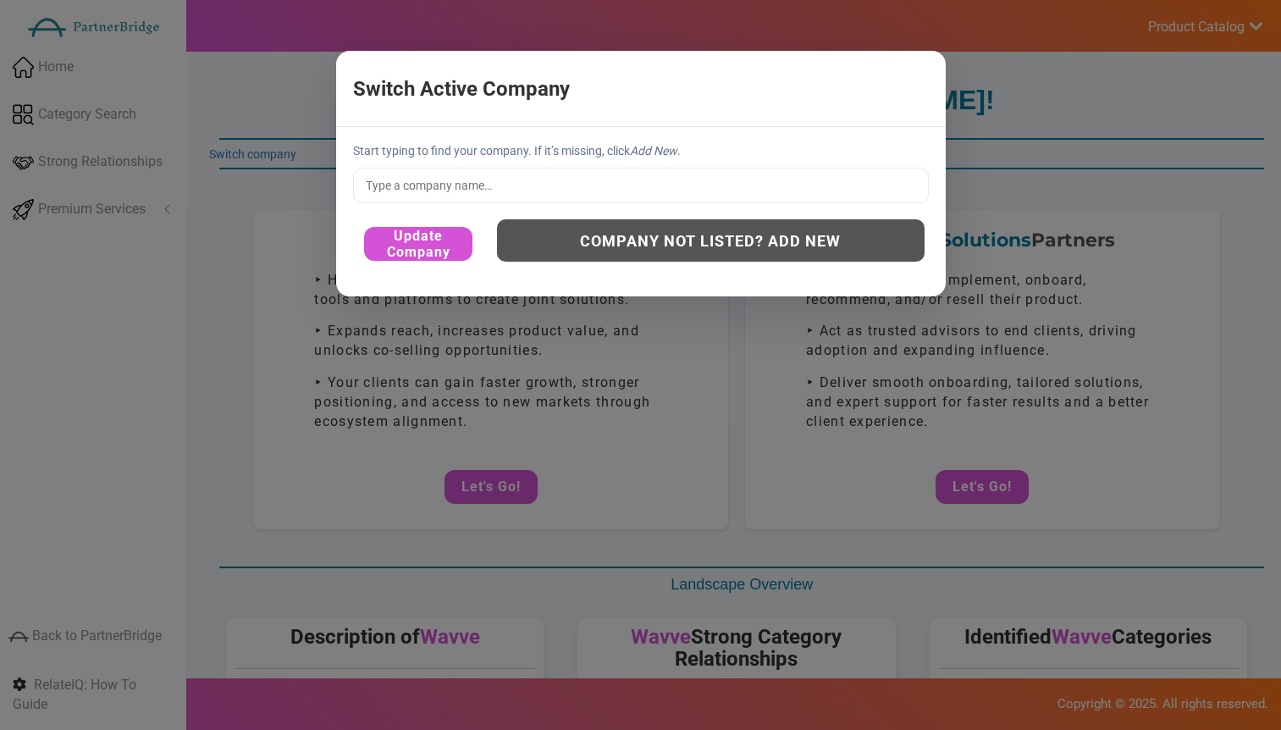
click at [493, 175] on input "text" at bounding box center [641, 186] width 576 height 36
click at [499, 182] on input "text" at bounding box center [641, 186] width 576 height 36
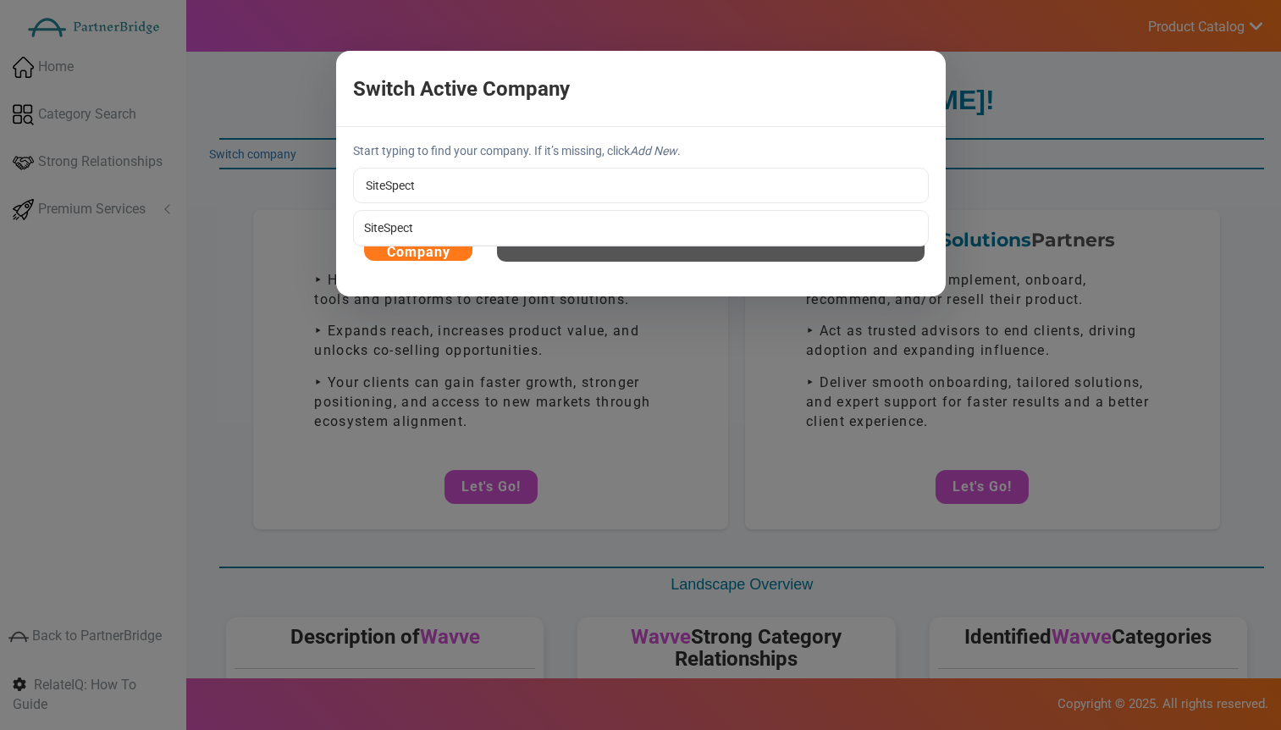
type input "SiteSpect"
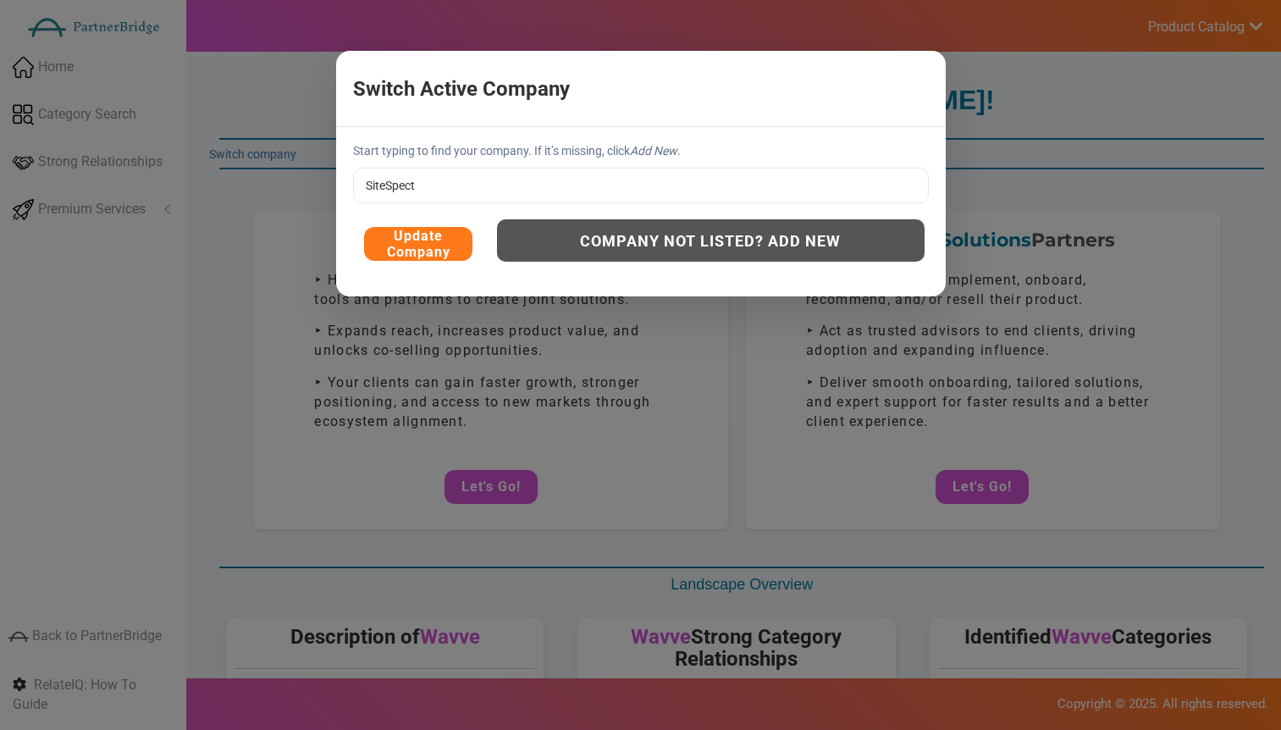
click at [400, 230] on div "Start typing to find your company. If it’s missing, click Add New . SiteSpect S…" at bounding box center [641, 211] width 610 height 169
click at [418, 229] on button "Update Company" at bounding box center [418, 244] width 108 height 34
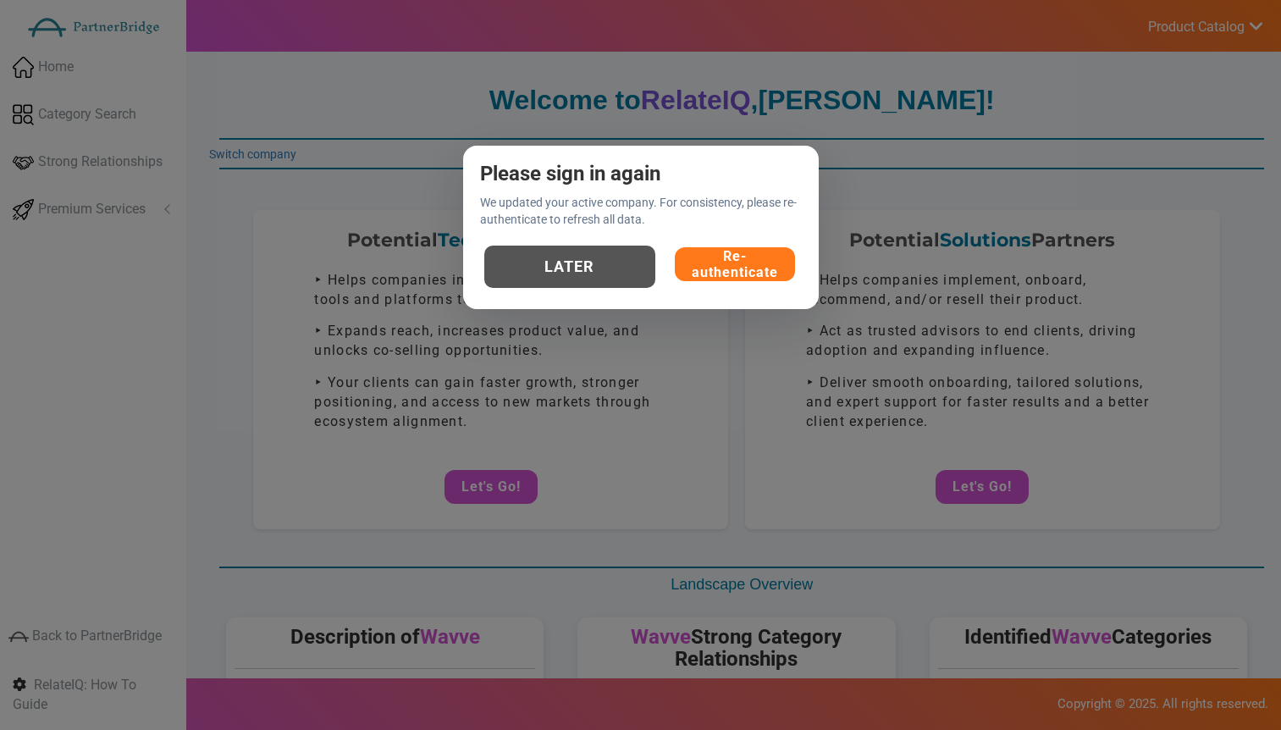
click at [727, 254] on button "Re-authenticate" at bounding box center [735, 264] width 120 height 34
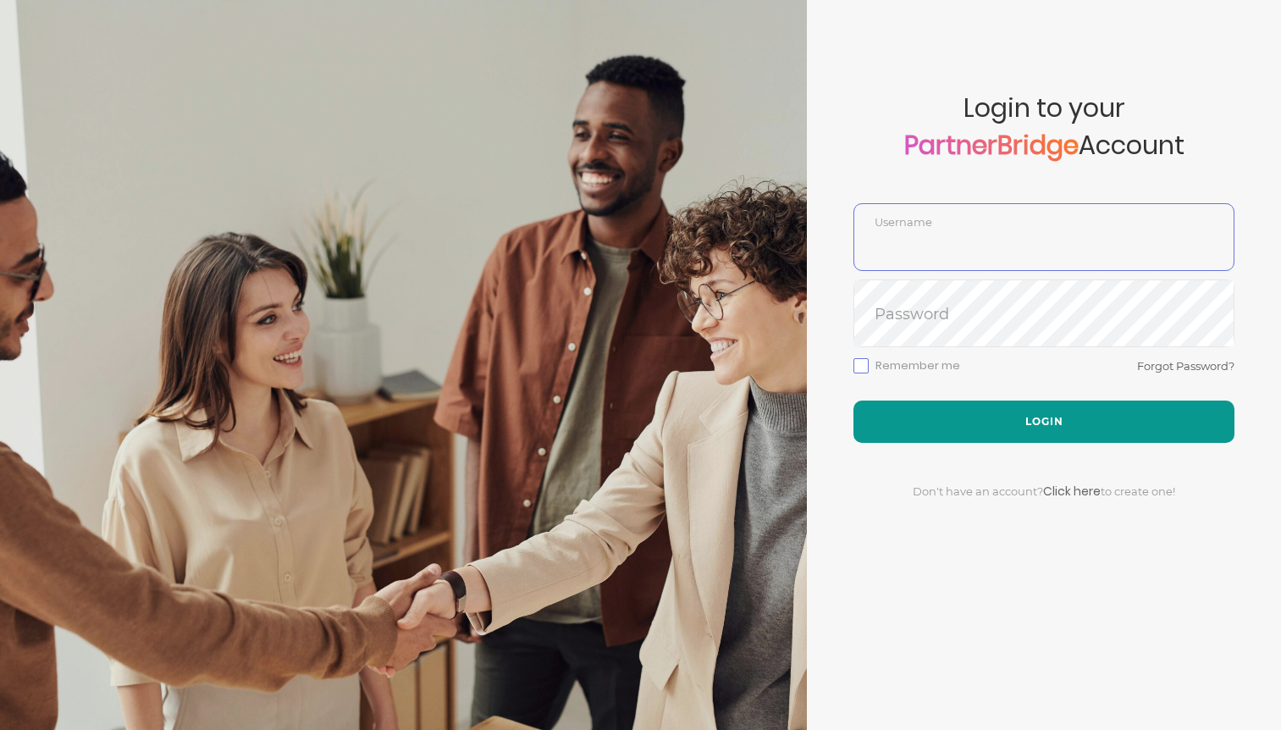
type input "DemoUser"
click at [983, 412] on button "Login" at bounding box center [1044, 422] width 381 height 42
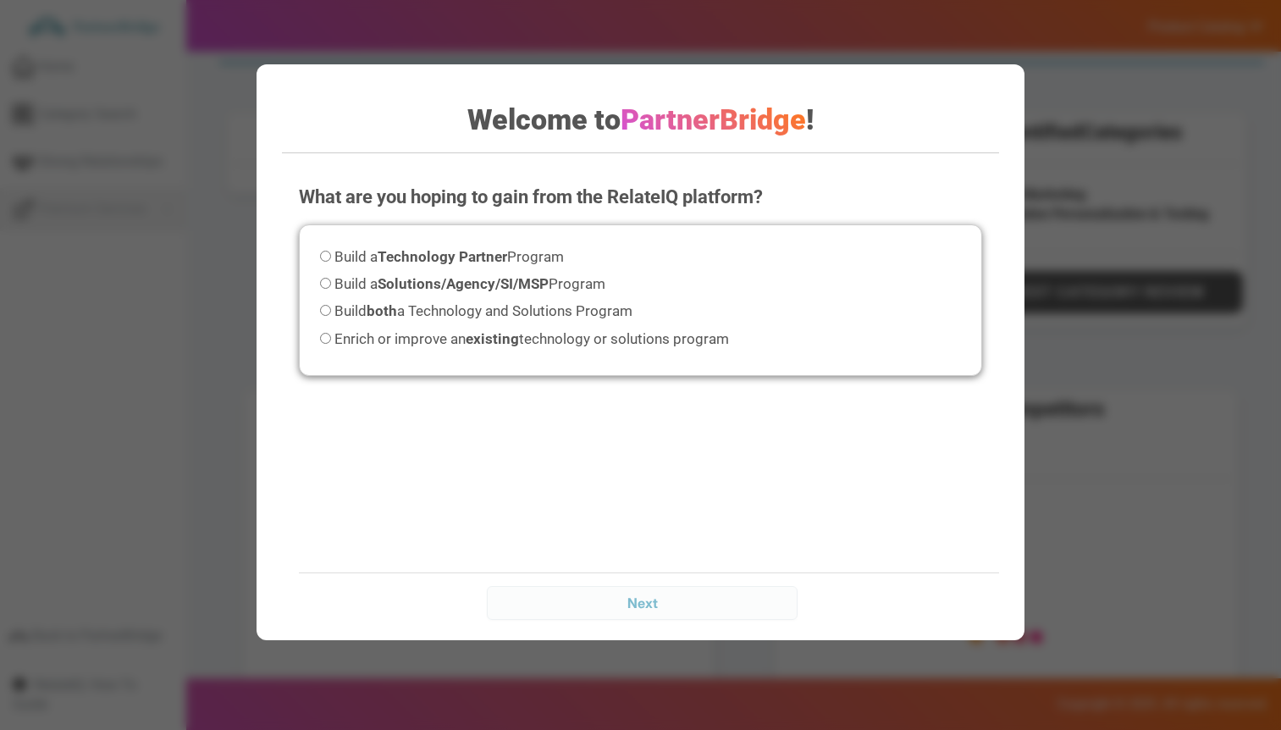
scroll to position [516, 0]
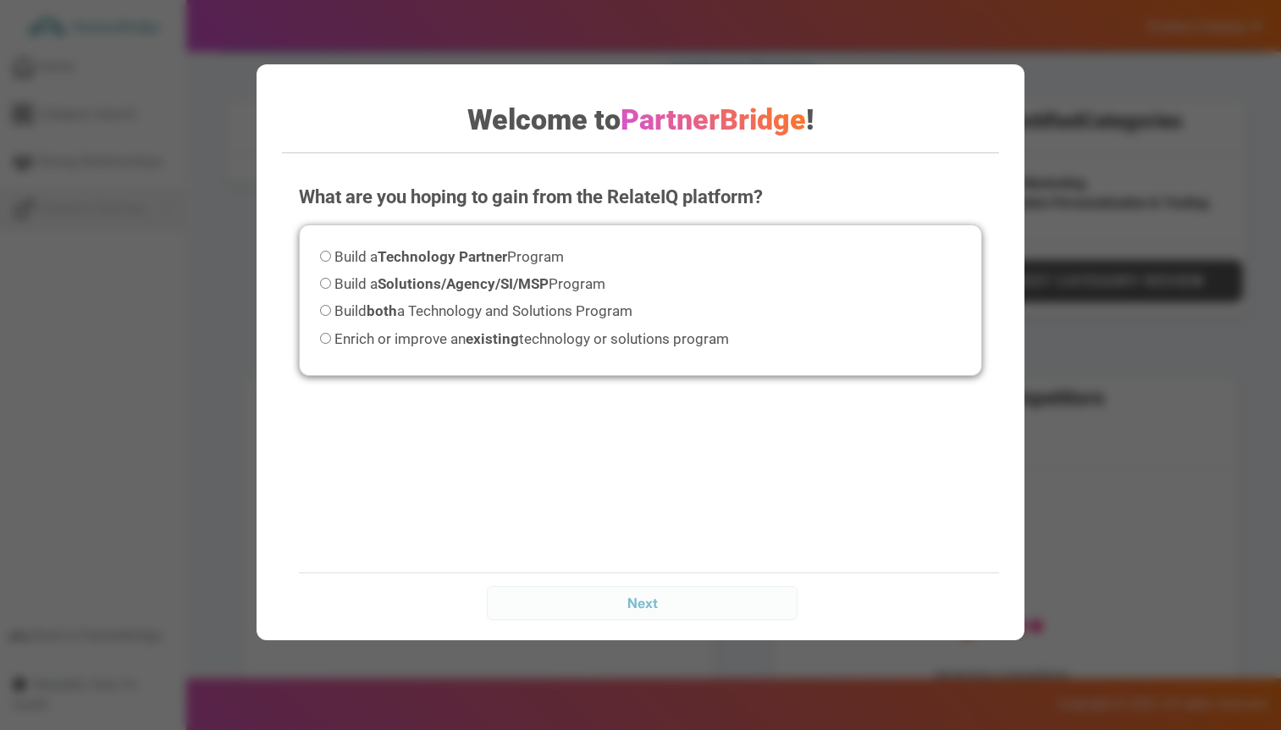
click at [562, 204] on p "What are you hoping to gain from the RelateIQ platform?" at bounding box center [641, 197] width 684 height 26
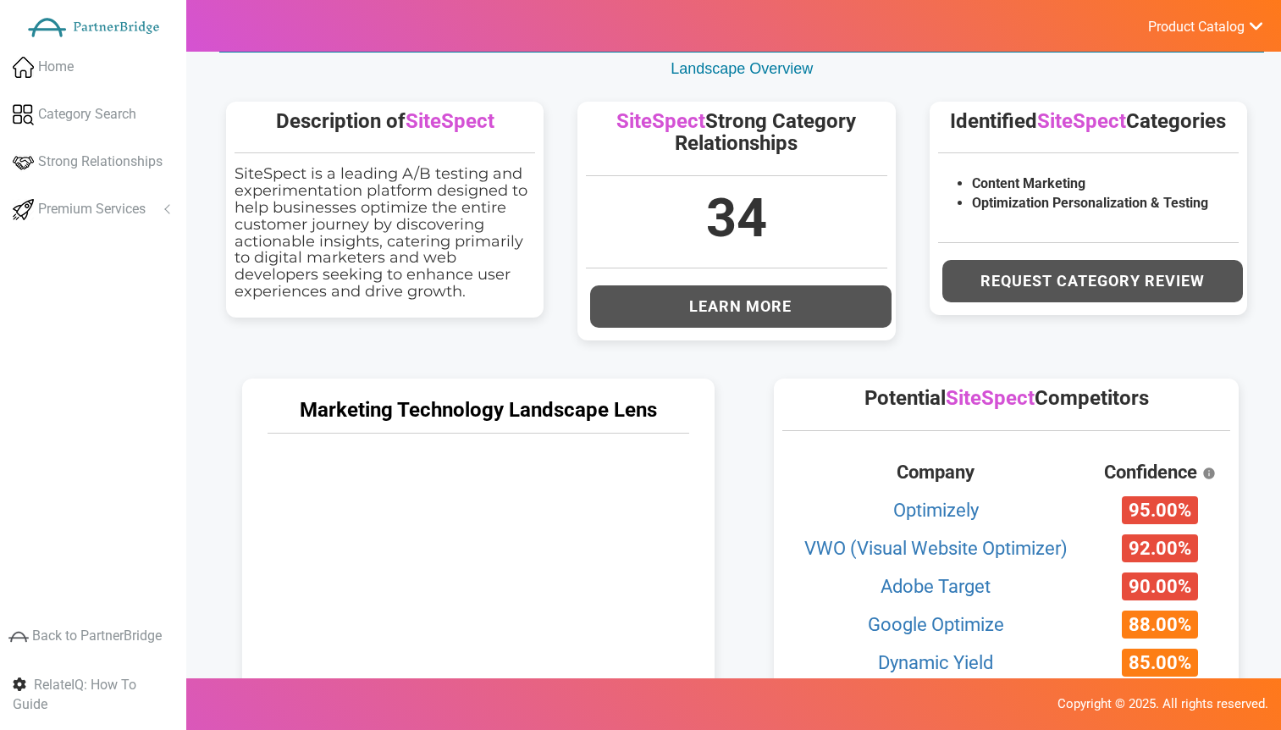
scroll to position [516, 0]
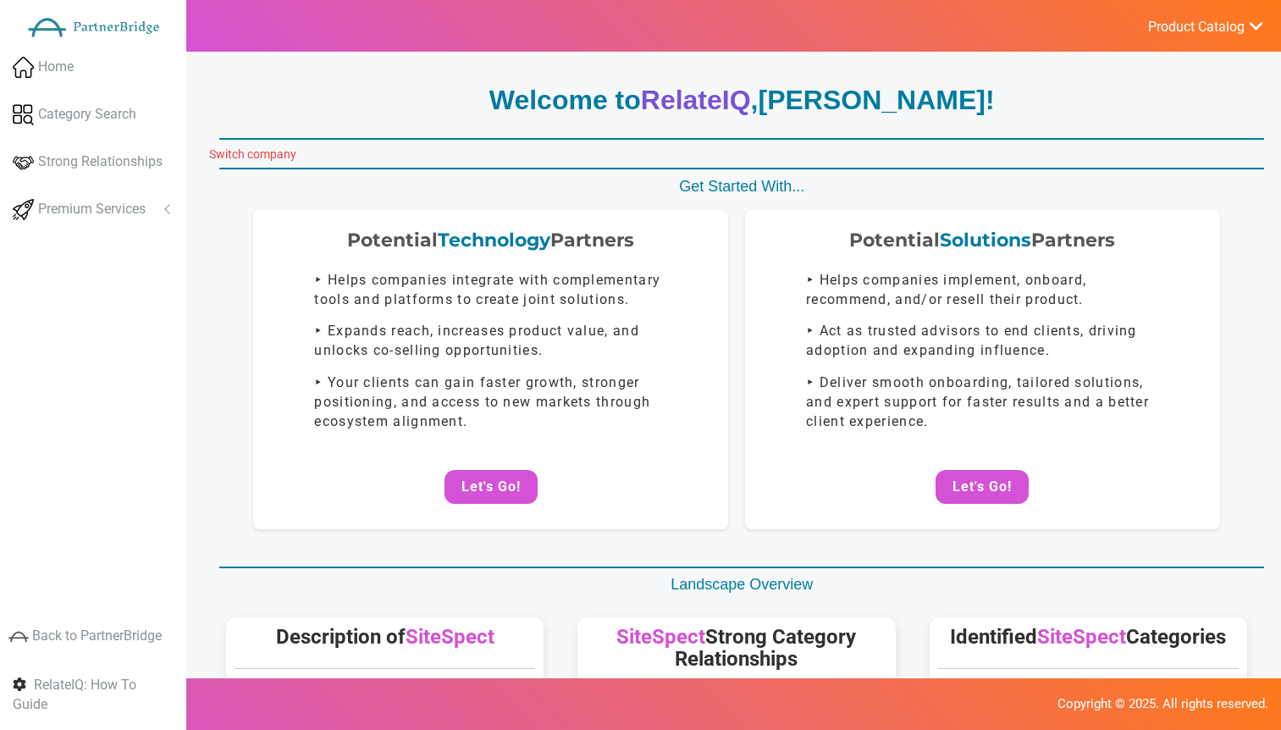
click at [286, 155] on link "Switch company" at bounding box center [252, 154] width 87 height 14
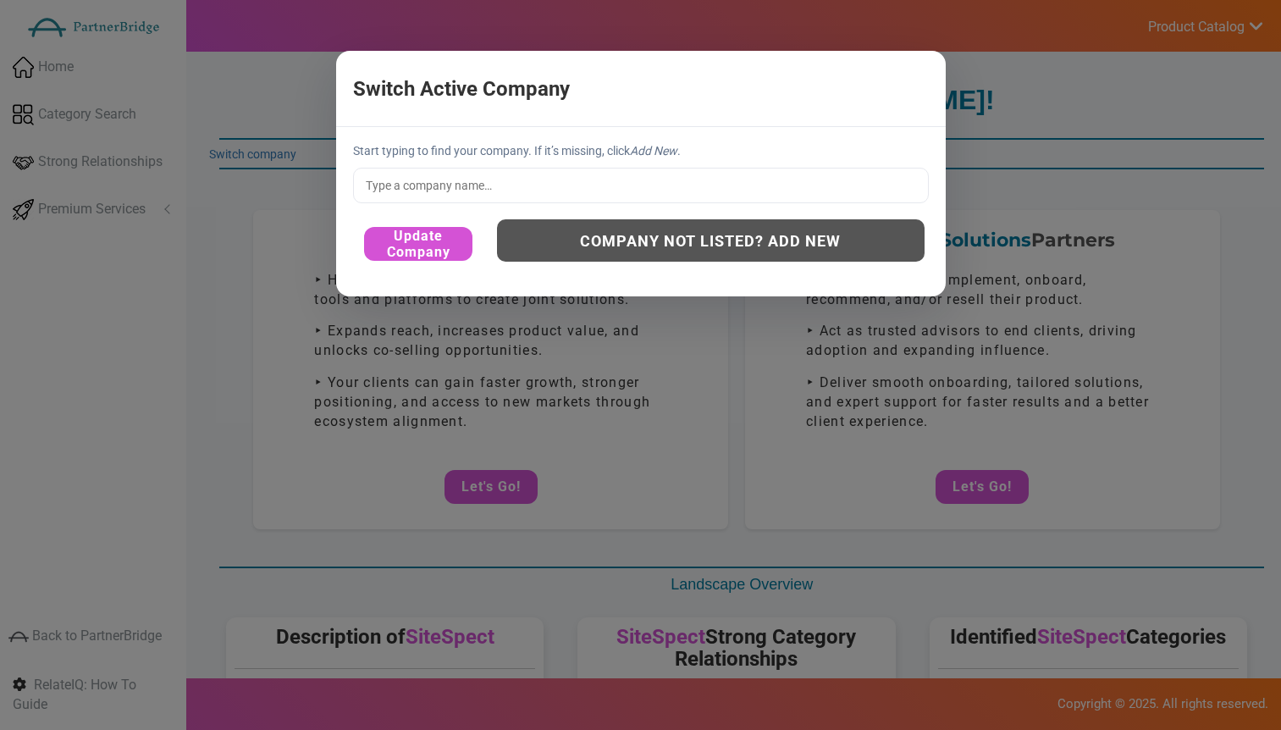
click at [503, 200] on input "text" at bounding box center [641, 186] width 576 height 36
click at [494, 174] on input "text" at bounding box center [641, 186] width 576 height 36
click at [494, 181] on input "text" at bounding box center [641, 186] width 576 height 36
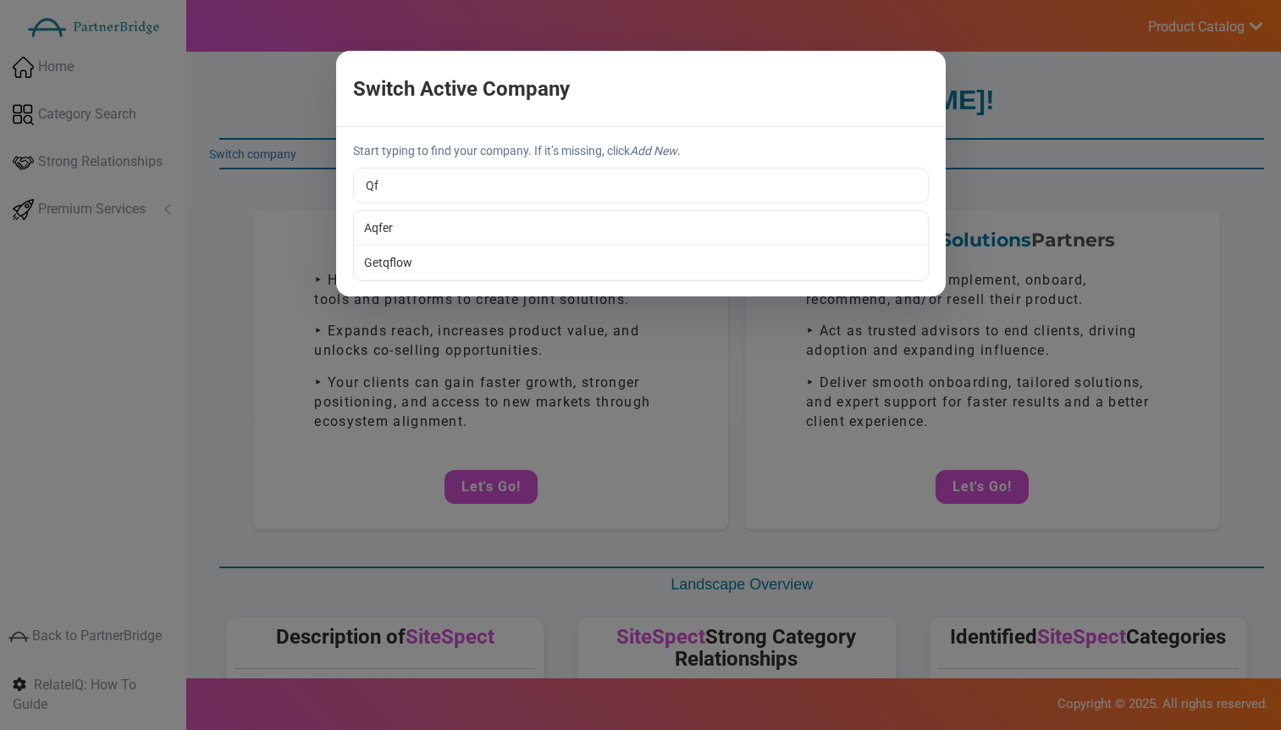
type input "Aqfer"
click at [484, 221] on div "Start typing to find your company. If it’s missing, click Add New . Aqfer Aqfer…" at bounding box center [641, 211] width 610 height 169
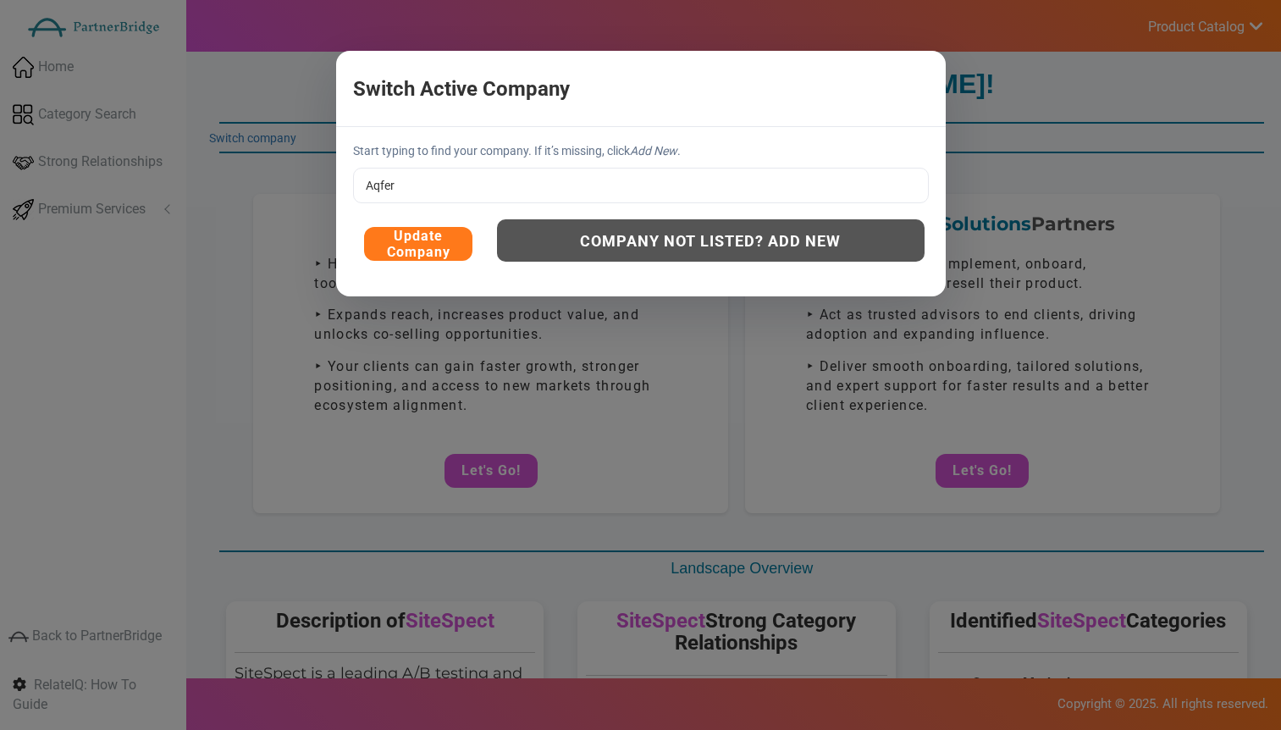
click at [452, 245] on button "Update Company" at bounding box center [418, 244] width 108 height 34
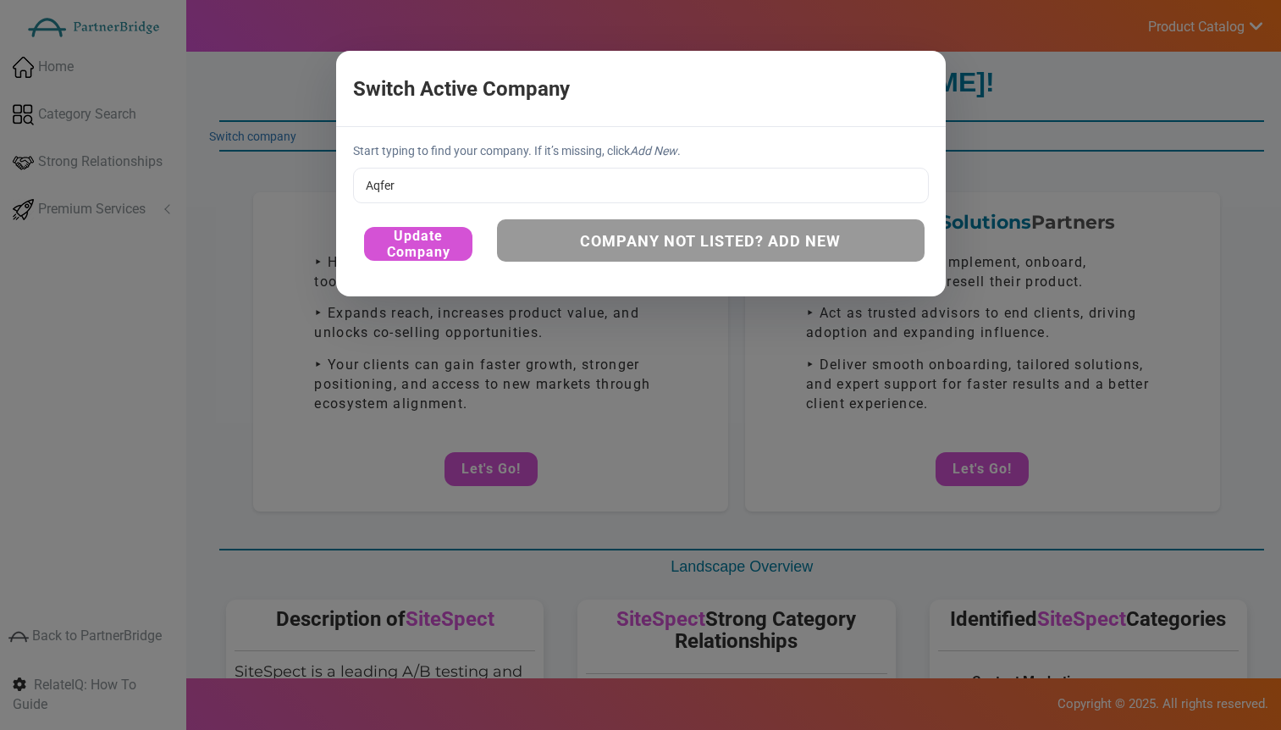
scroll to position [19, 0]
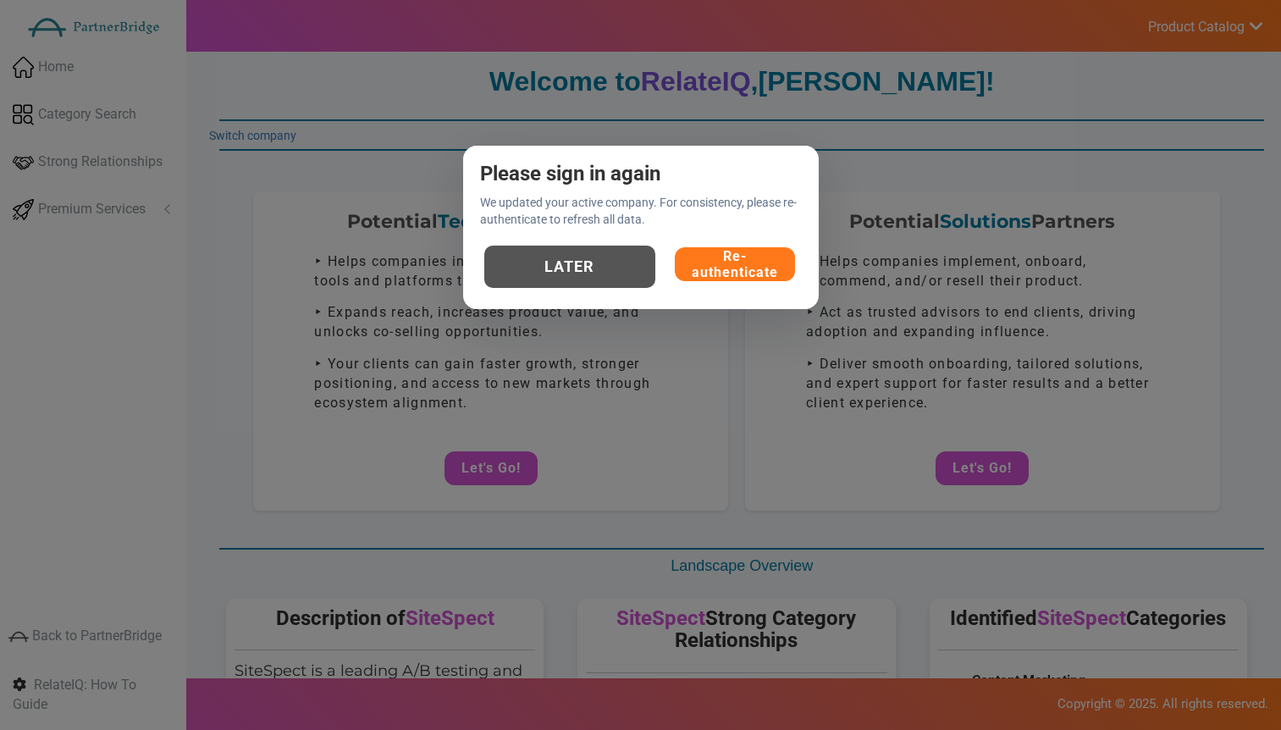
click at [714, 257] on button "Re-authenticate" at bounding box center [735, 264] width 120 height 34
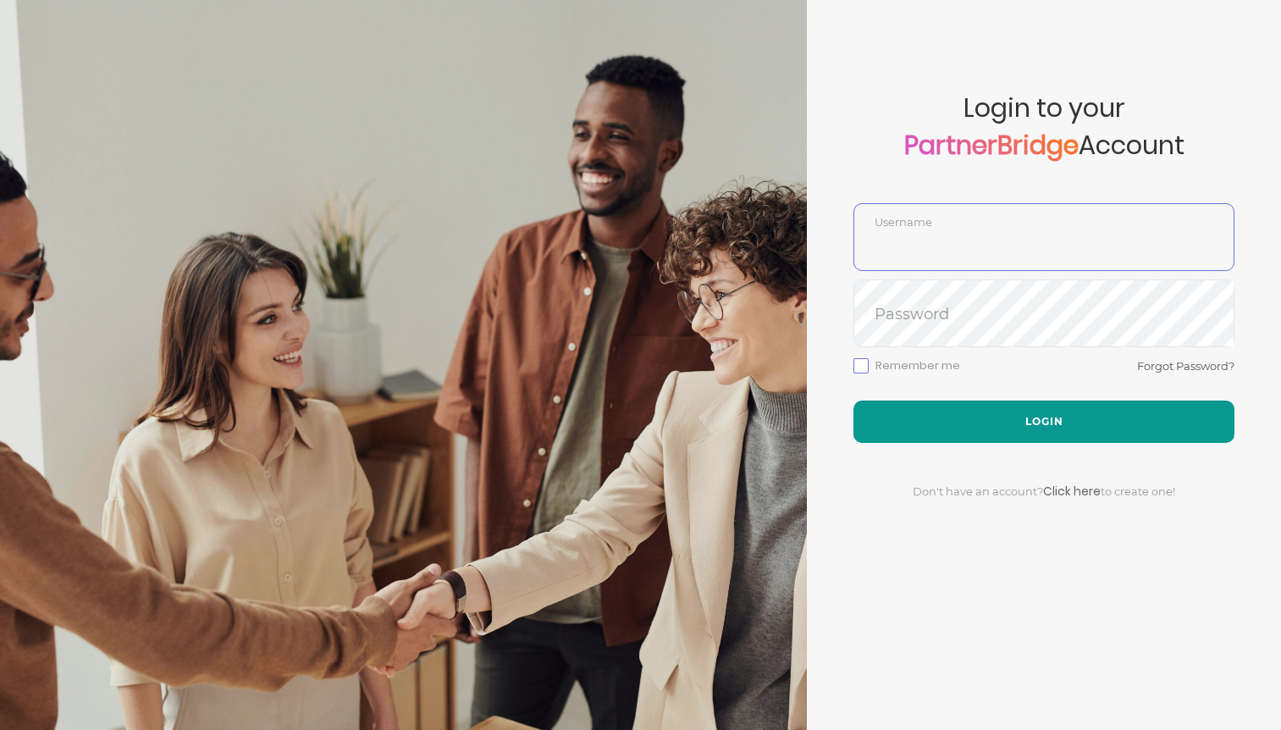
type input "DemoUser"
click at [1045, 418] on button "Login" at bounding box center [1044, 422] width 381 height 42
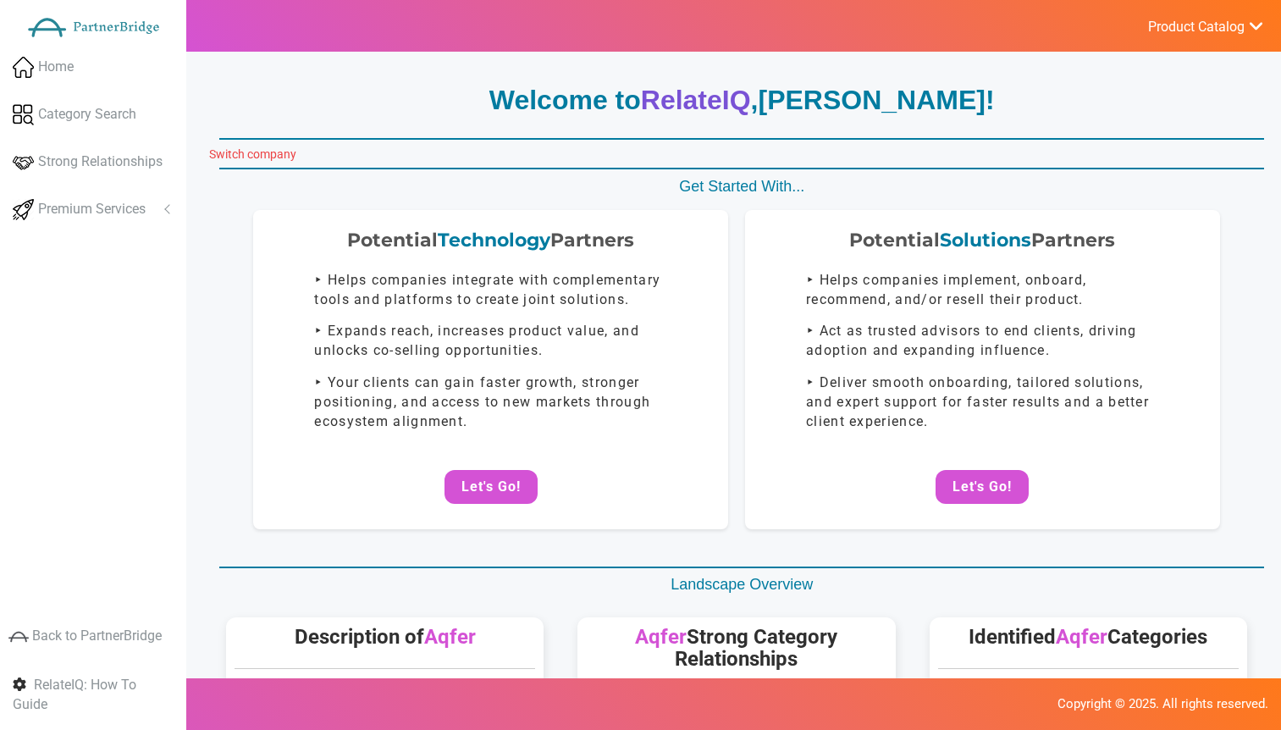
click at [274, 154] on link "Switch company" at bounding box center [252, 154] width 87 height 14
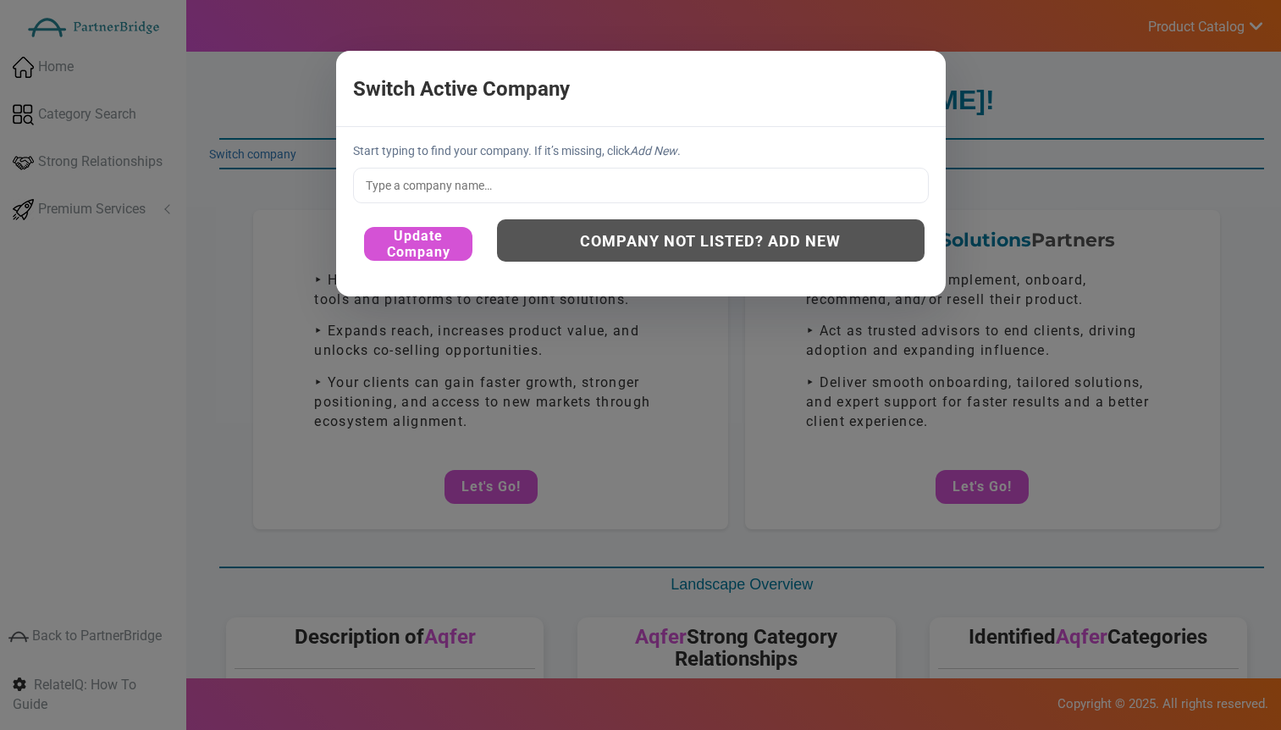
click at [501, 178] on input "text" at bounding box center [641, 186] width 576 height 36
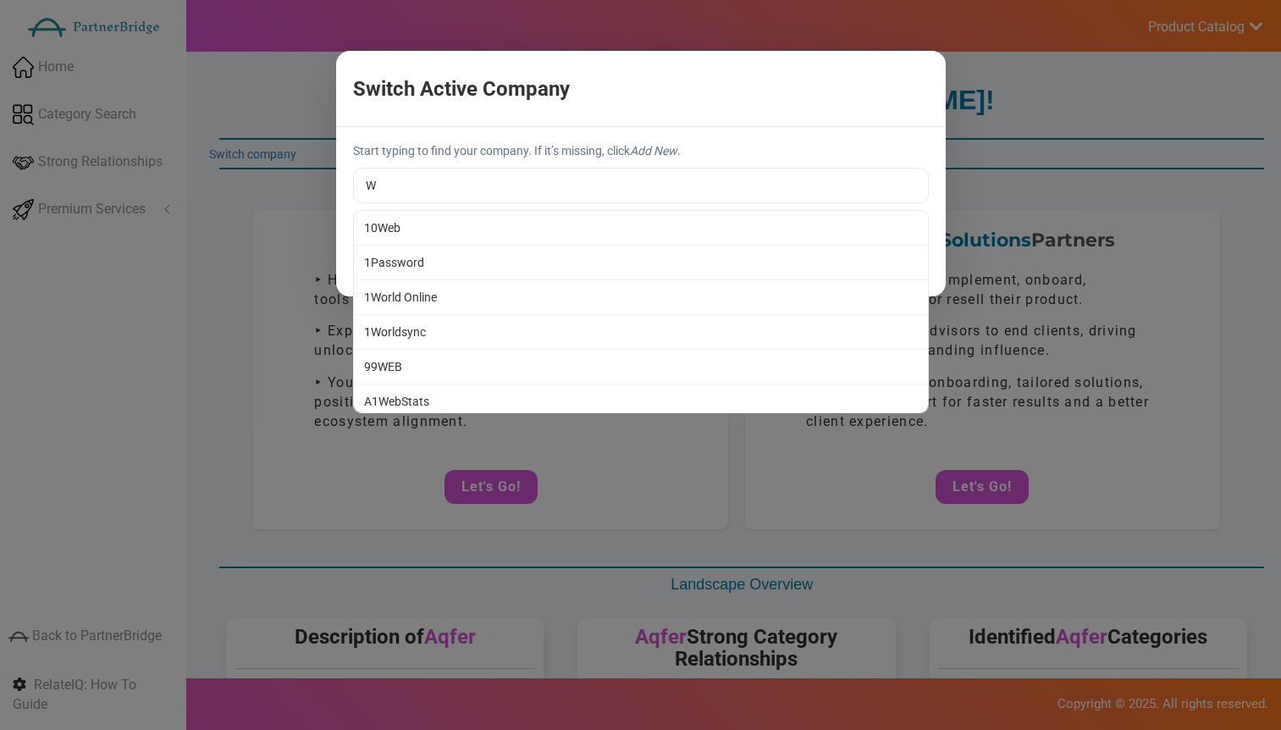
type input "99WEB"
click at [517, 366] on div "Switch Active Company × Start typing to find your company. If it’s missing, cli…" at bounding box center [640, 365] width 1281 height 730
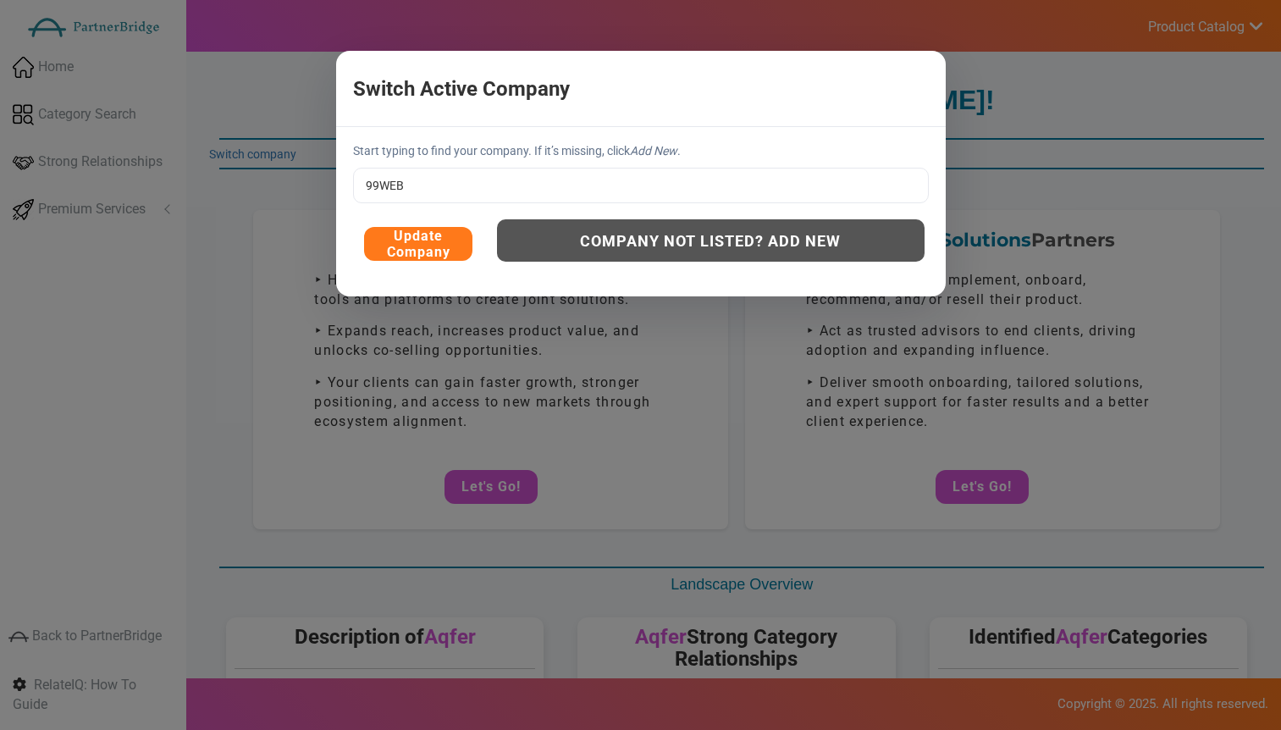
click at [435, 238] on button "Update Company" at bounding box center [418, 244] width 108 height 34
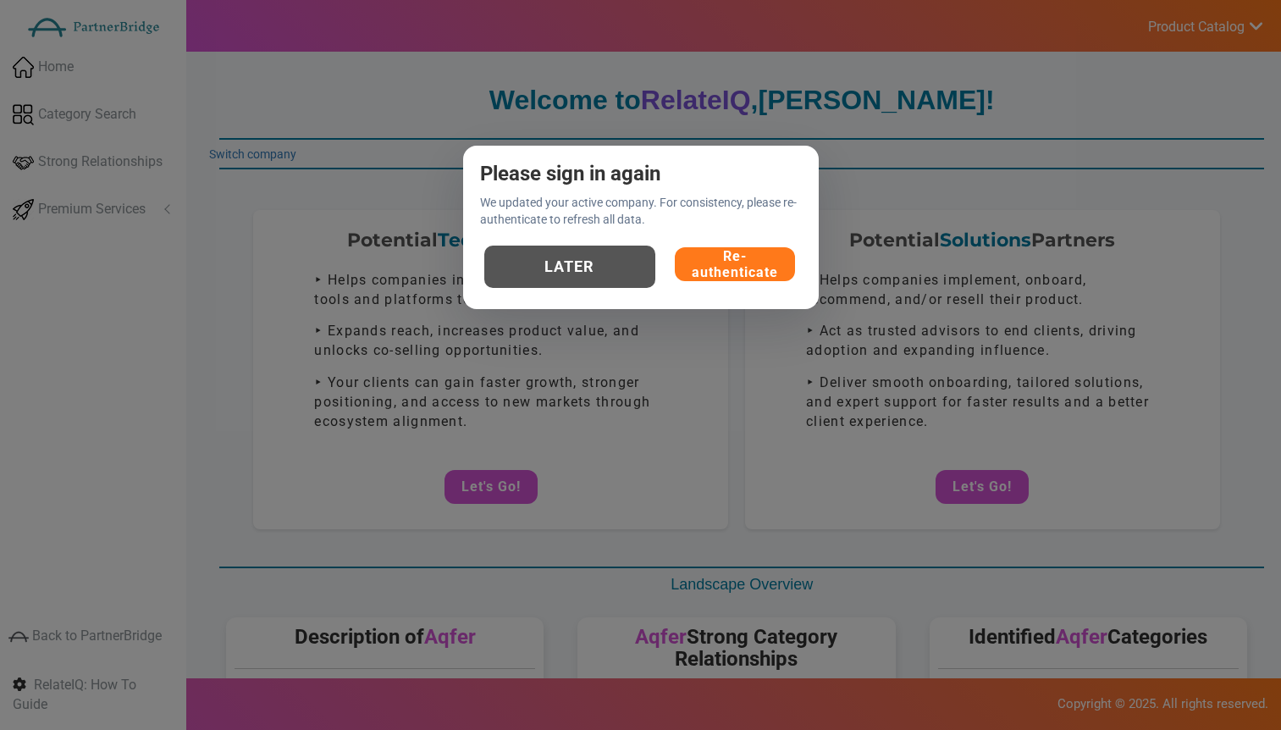
click at [712, 252] on button "Re-authenticate" at bounding box center [735, 264] width 120 height 34
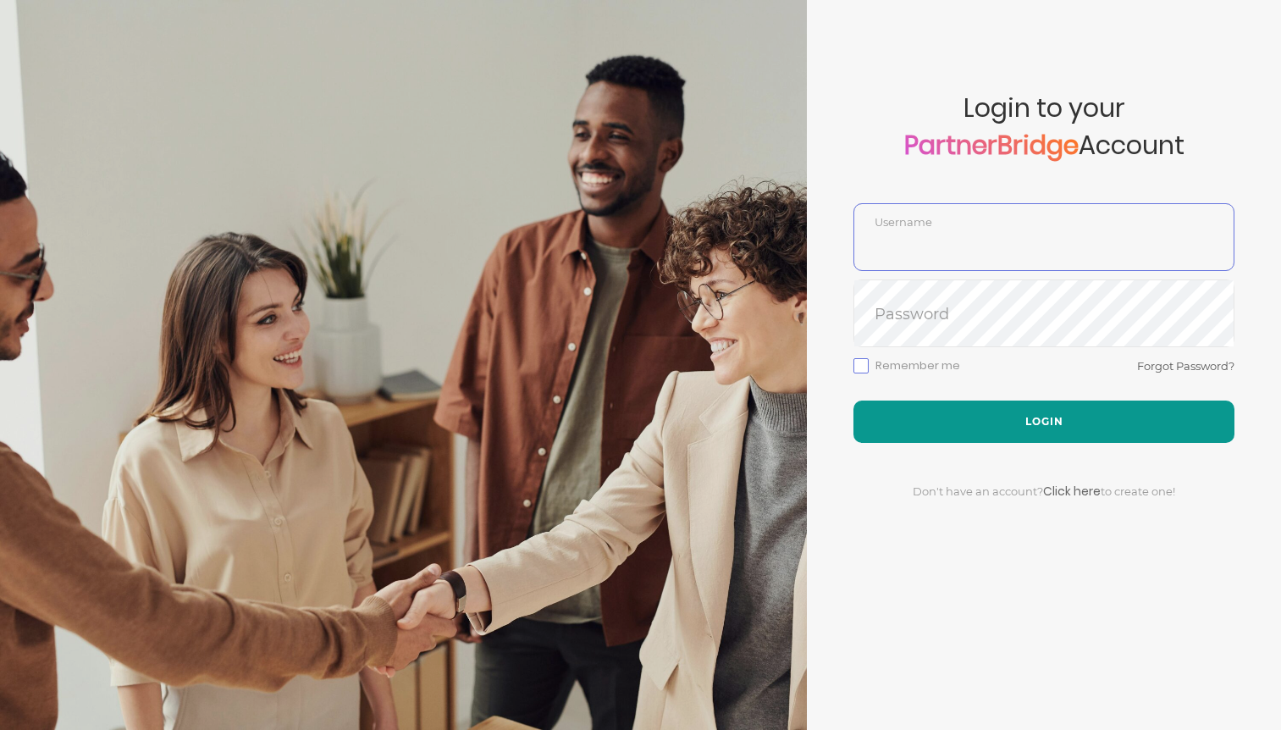
type input "DemoUser"
click at [1035, 418] on button "Login" at bounding box center [1044, 422] width 381 height 42
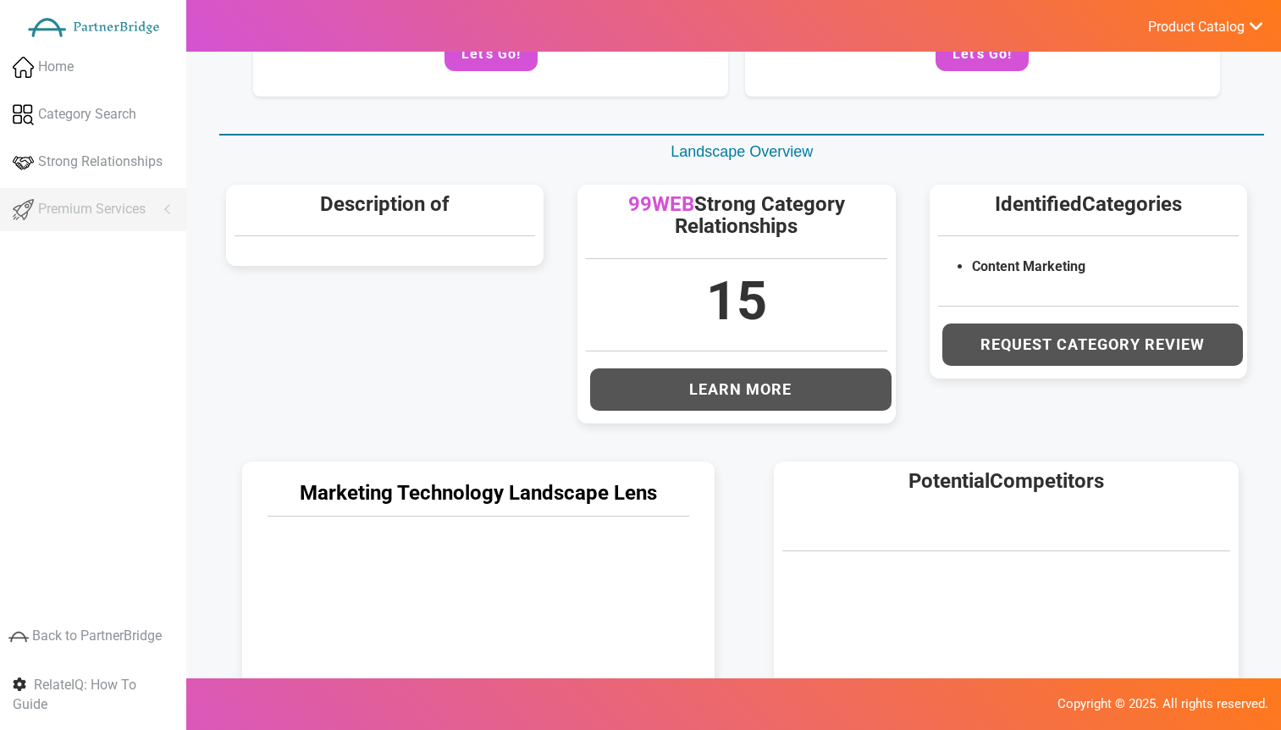
scroll to position [446, 0]
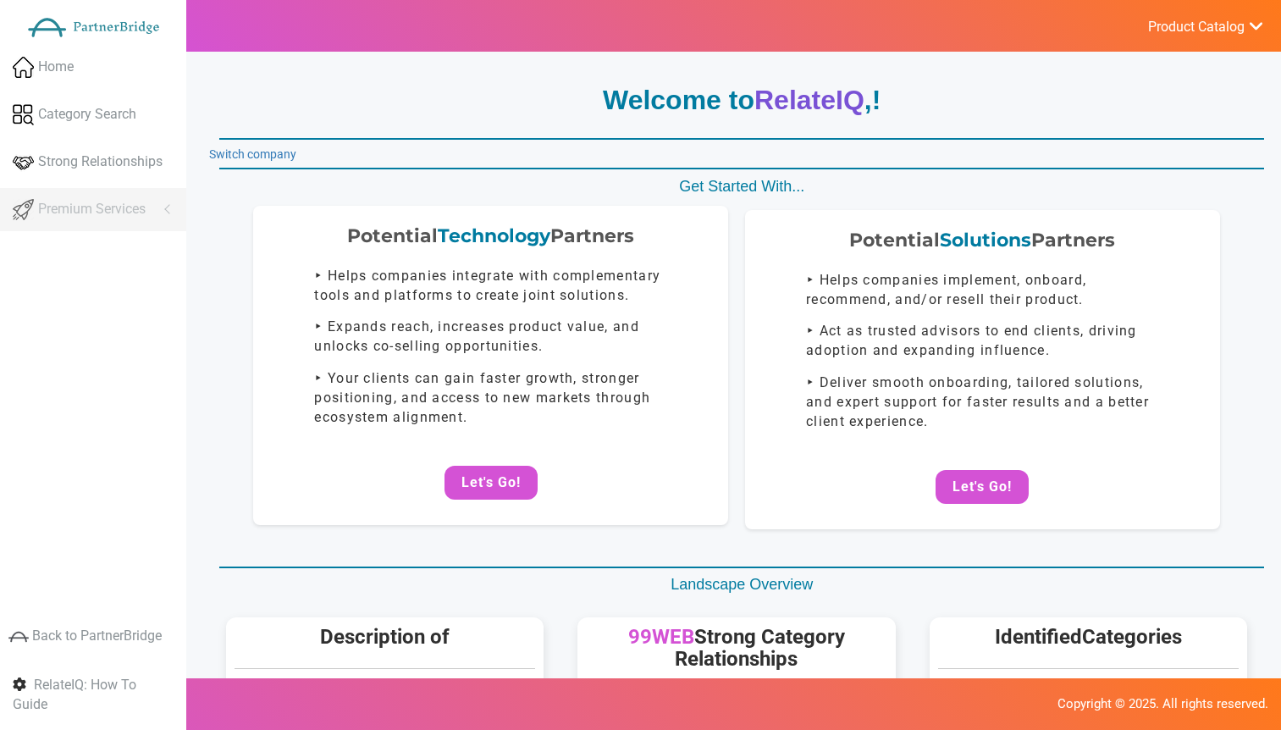
scroll to position [446, 0]
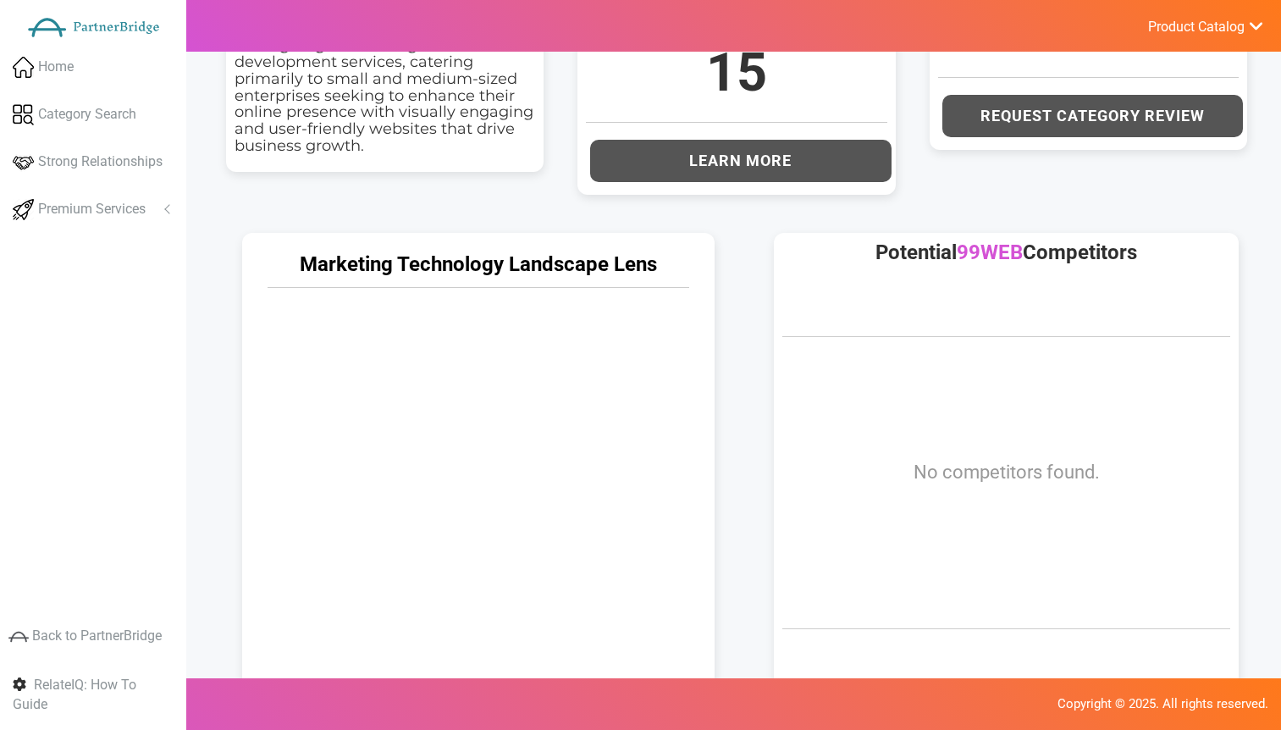
scroll to position [713, 0]
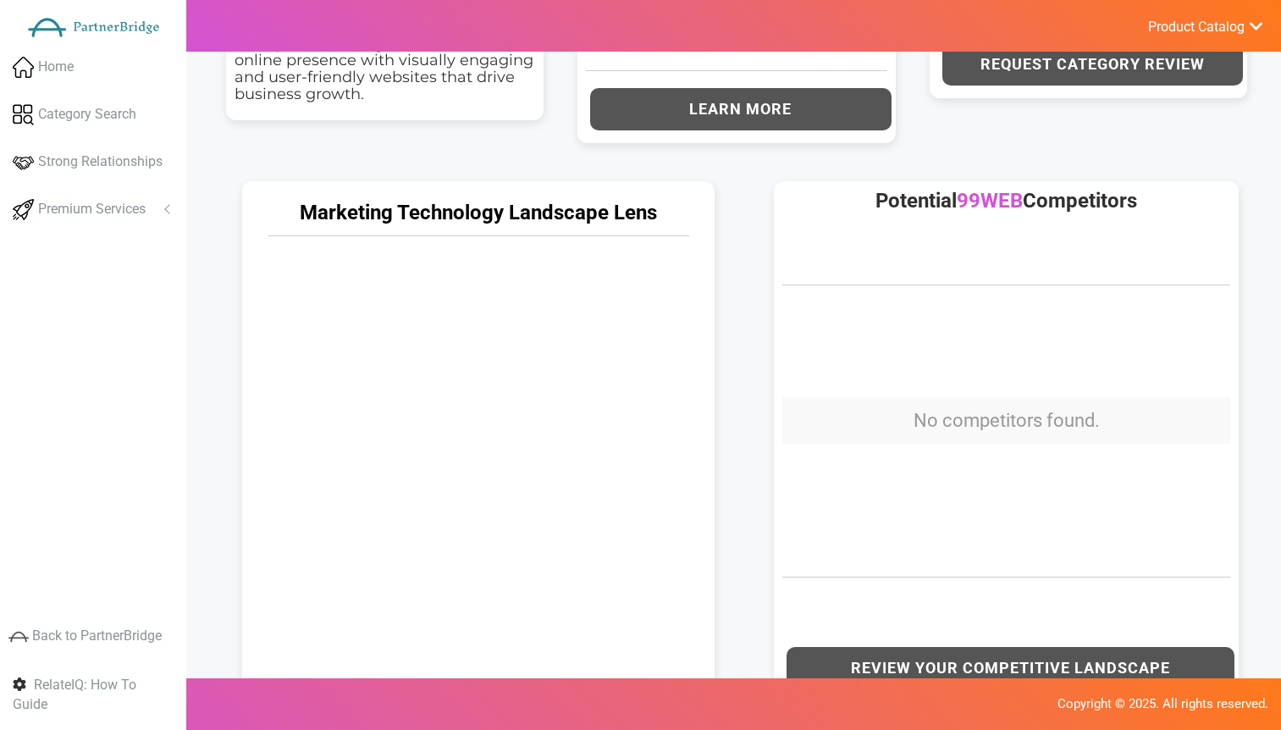
click at [1013, 402] on td "No competitors found." at bounding box center [1007, 420] width 448 height 47
click at [1006, 411] on td "No competitors found." at bounding box center [1007, 420] width 448 height 47
click at [1010, 421] on td "No competitors found." at bounding box center [1007, 420] width 448 height 47
click at [678, 323] on icon at bounding box center [478, 474] width 440 height 440
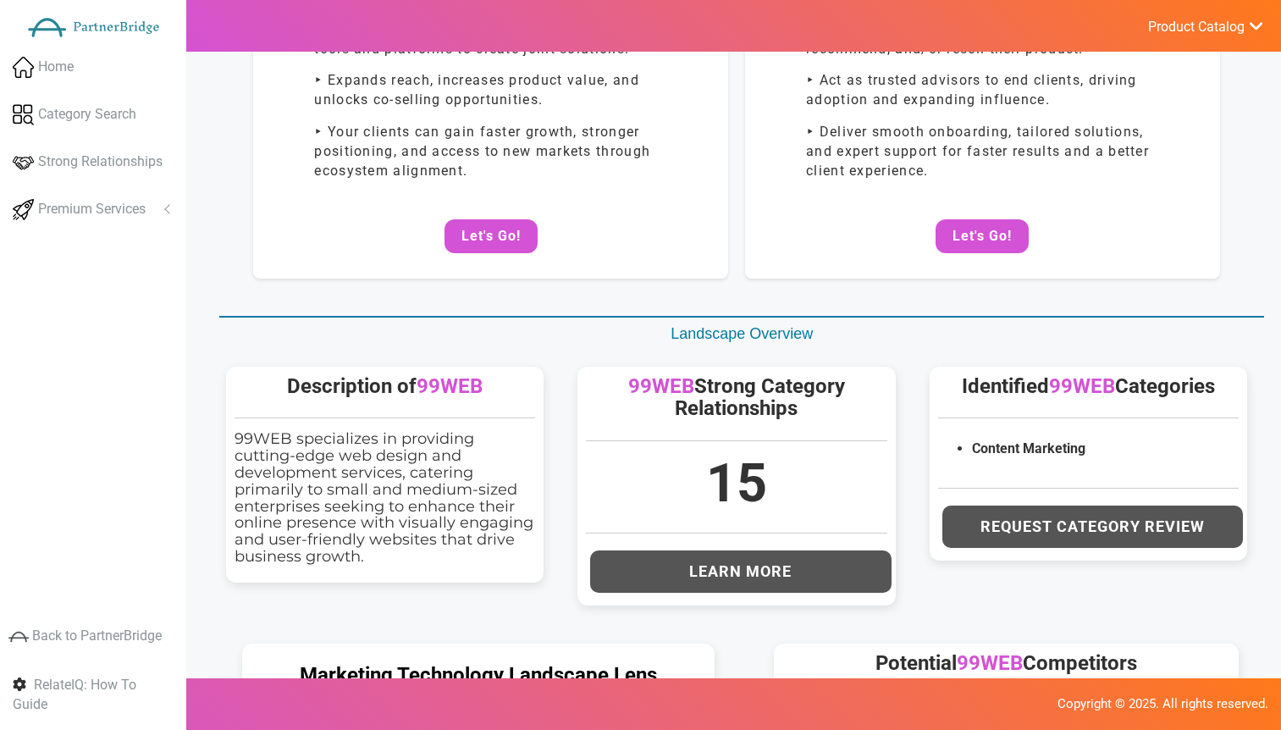
scroll to position [0, 0]
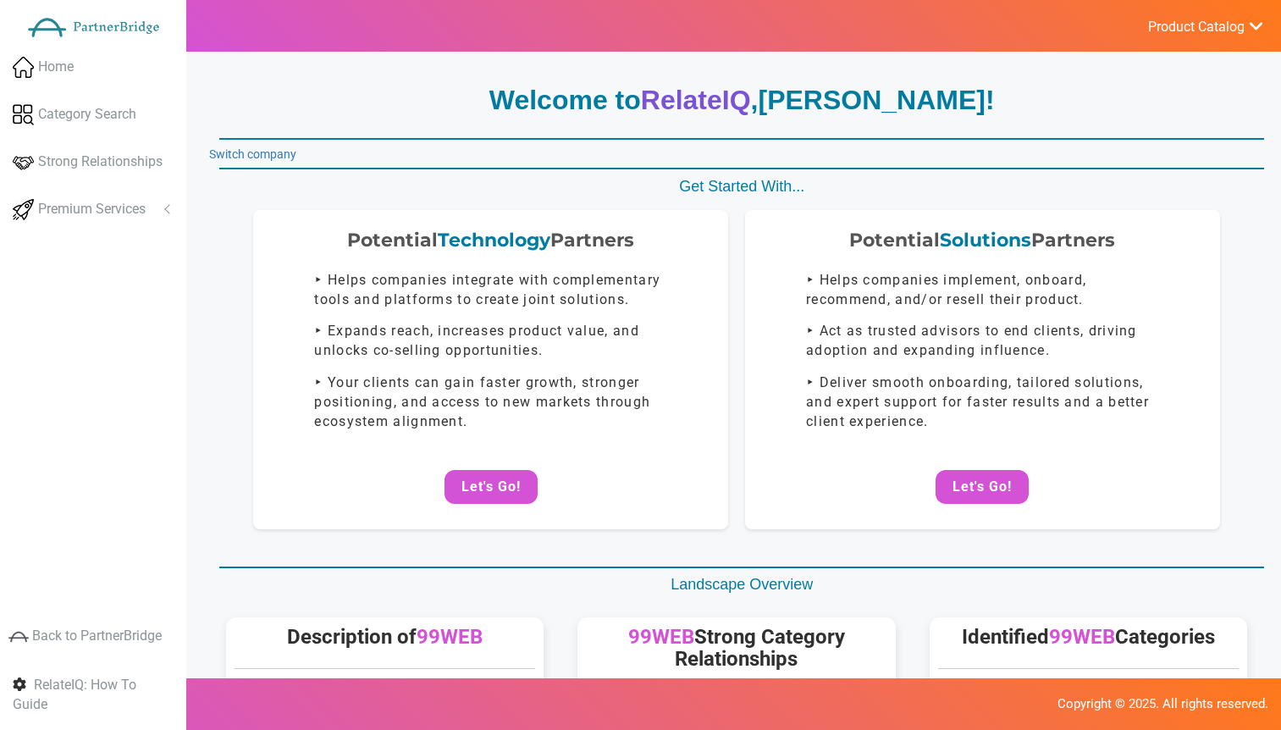
click at [734, 290] on div "Potential Technology Partners ‣ Helps companies integrate with complementary to…" at bounding box center [736, 369] width 1055 height 319
click at [250, 150] on link "Switch company" at bounding box center [252, 154] width 87 height 14
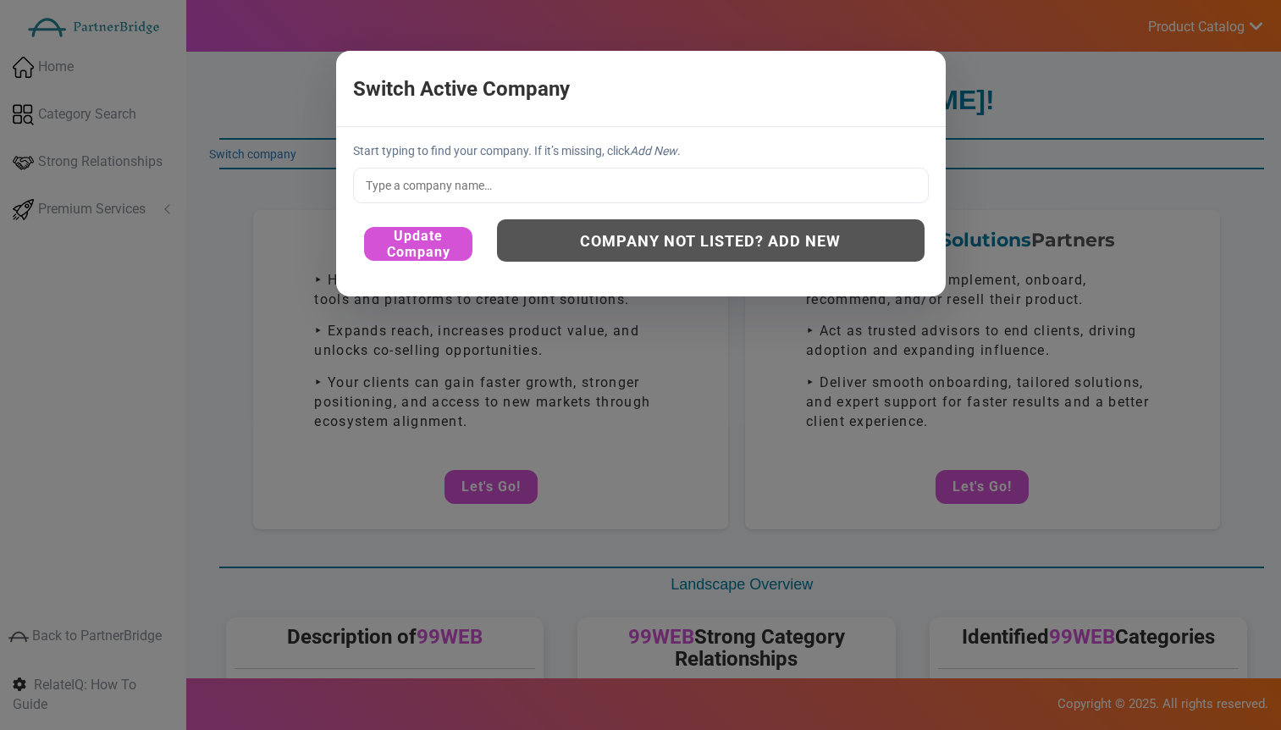
click at [466, 189] on input "text" at bounding box center [641, 186] width 576 height 36
